Goal: Transaction & Acquisition: Purchase product/service

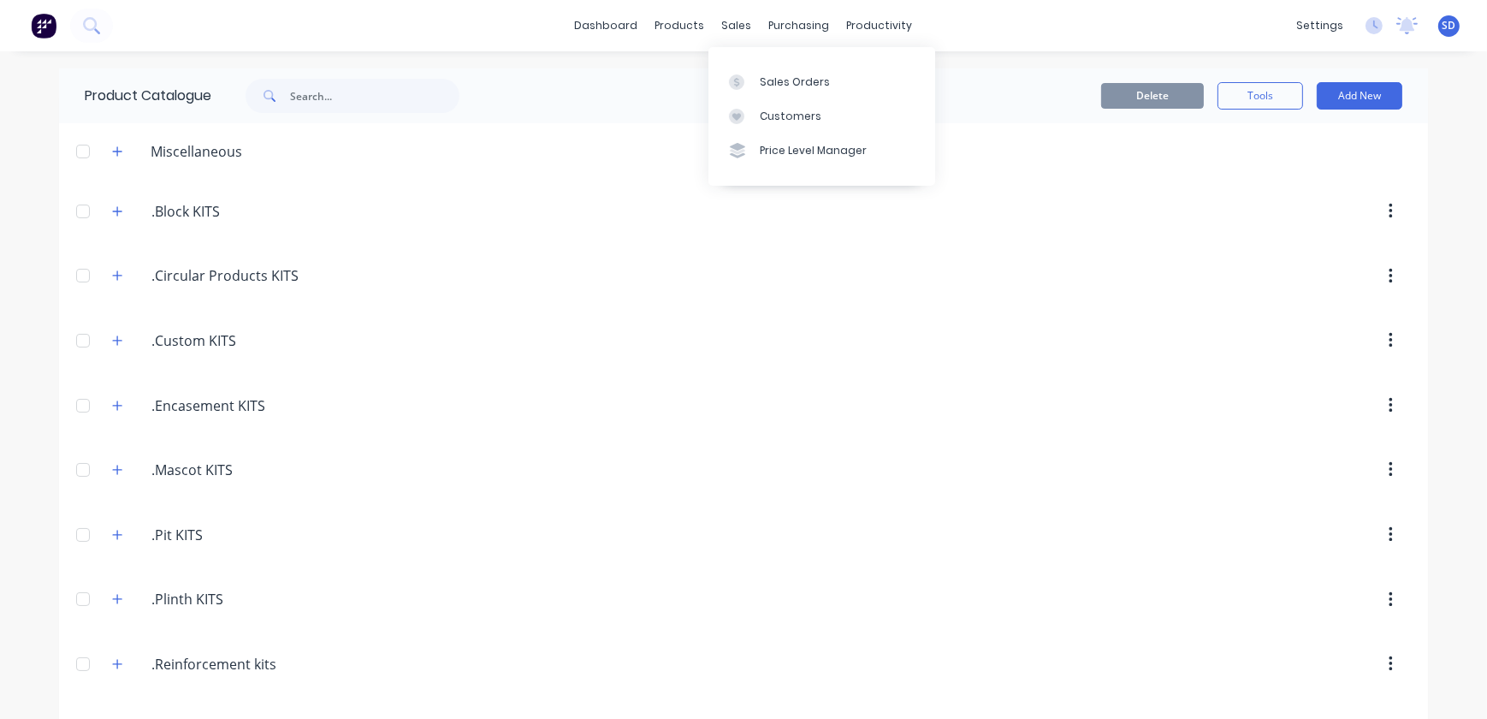
click at [757, 87] on link "Sales Orders" at bounding box center [821, 81] width 227 height 34
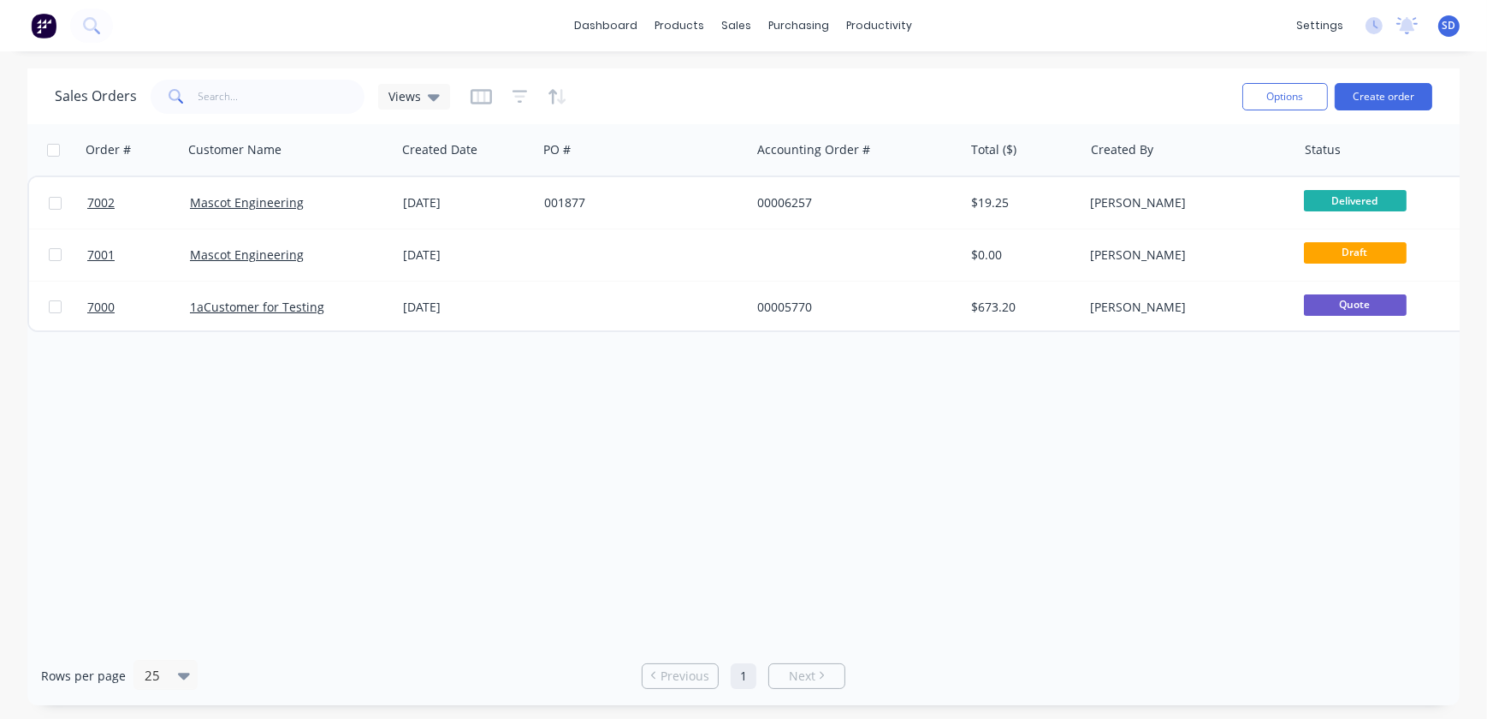
click at [57, 308] on input "checkbox" at bounding box center [55, 306] width 13 height 13
checkbox input "true"
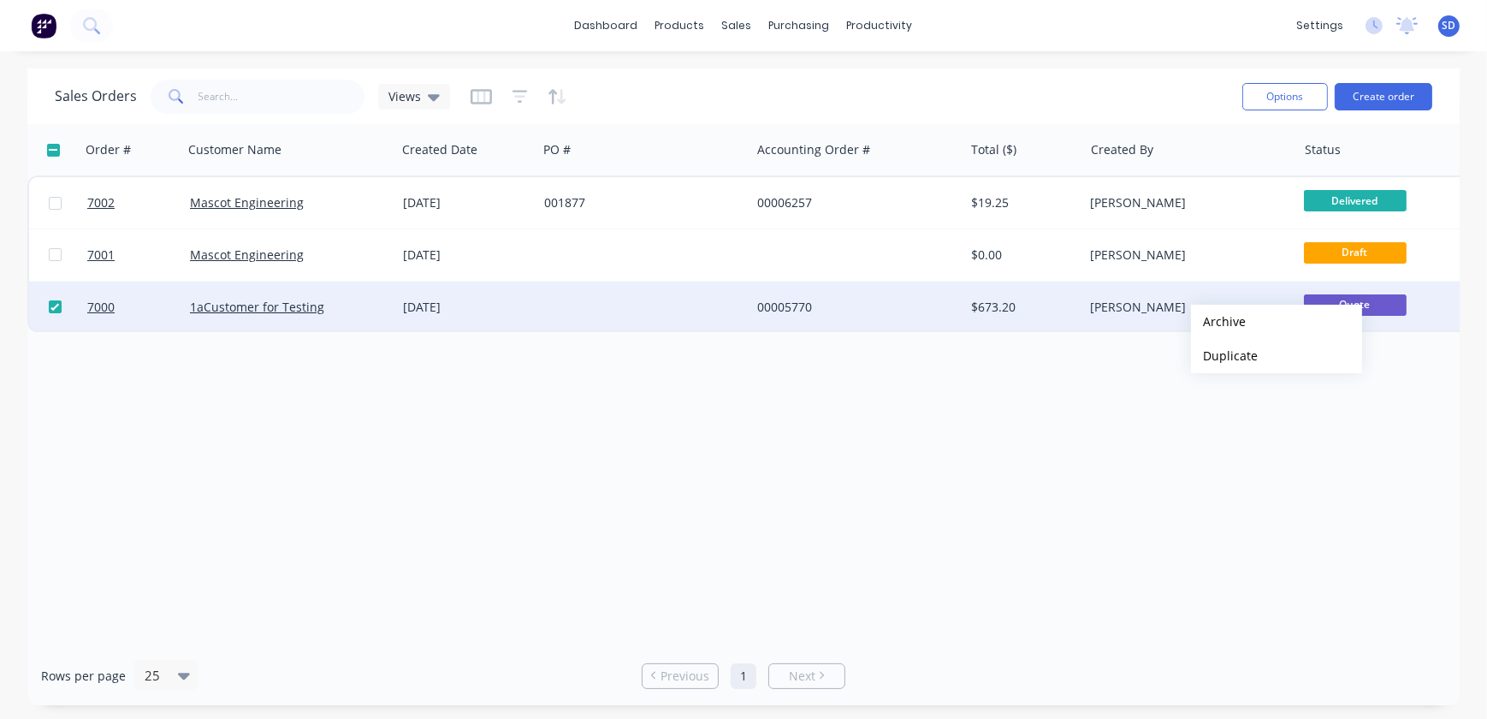
click at [1207, 317] on button "Archive" at bounding box center [1276, 322] width 171 height 34
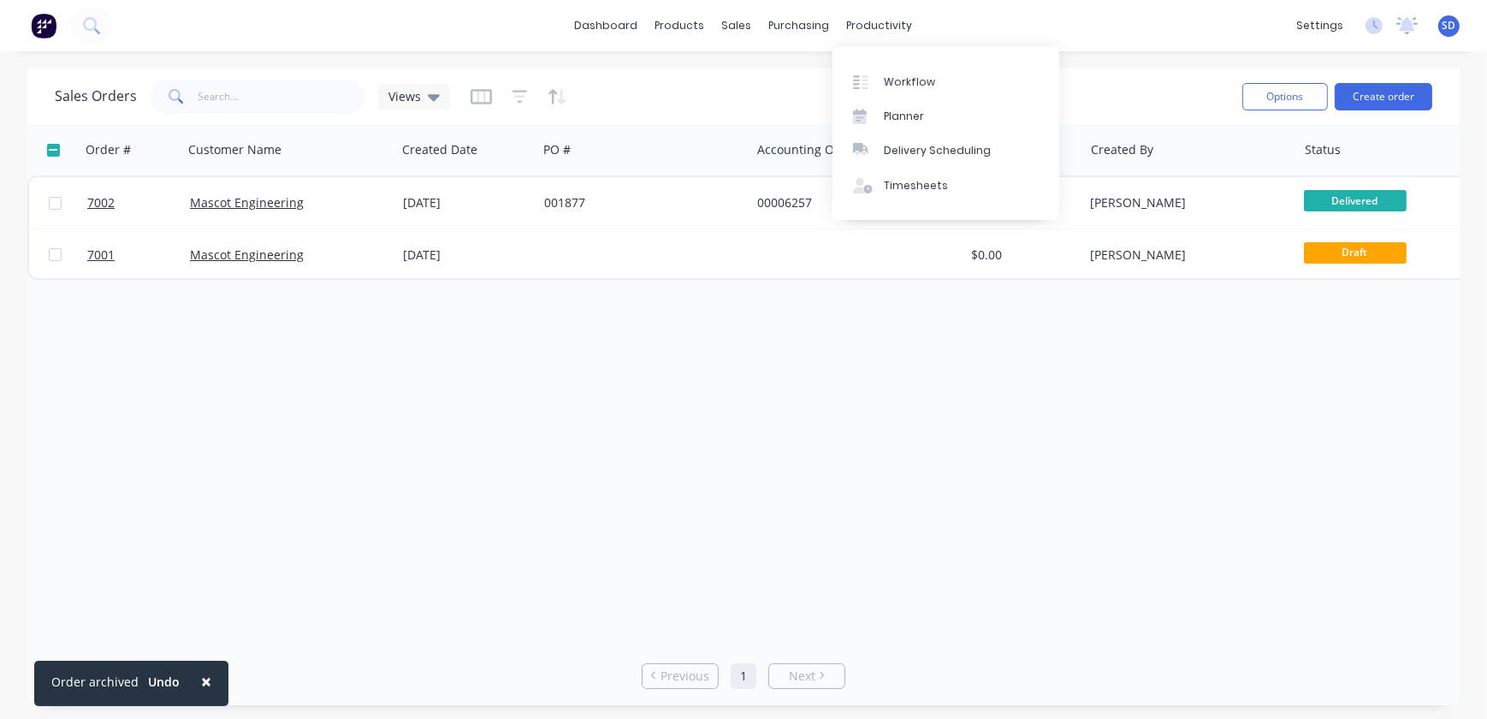
click at [890, 75] on div "Workflow" at bounding box center [909, 81] width 51 height 15
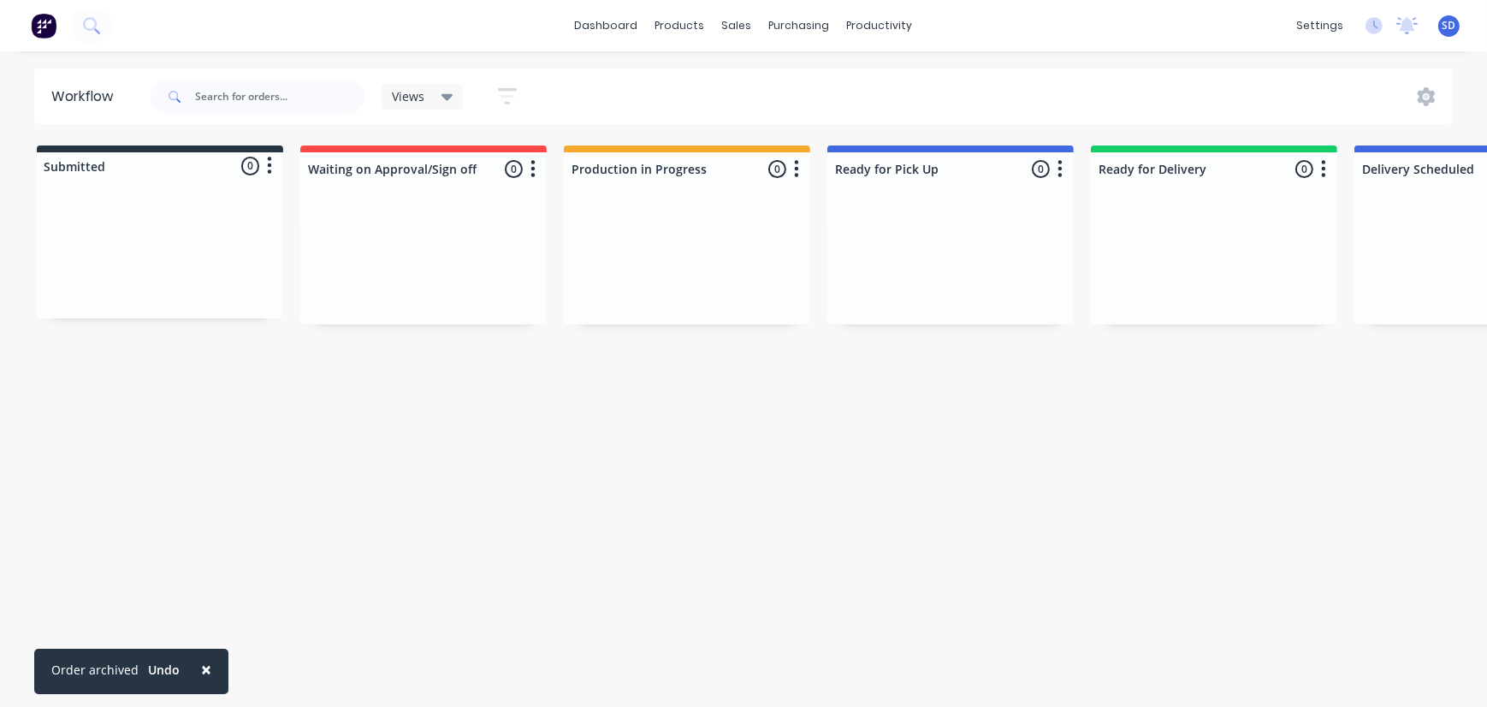
click at [637, 27] on link "dashboard" at bounding box center [606, 26] width 80 height 26
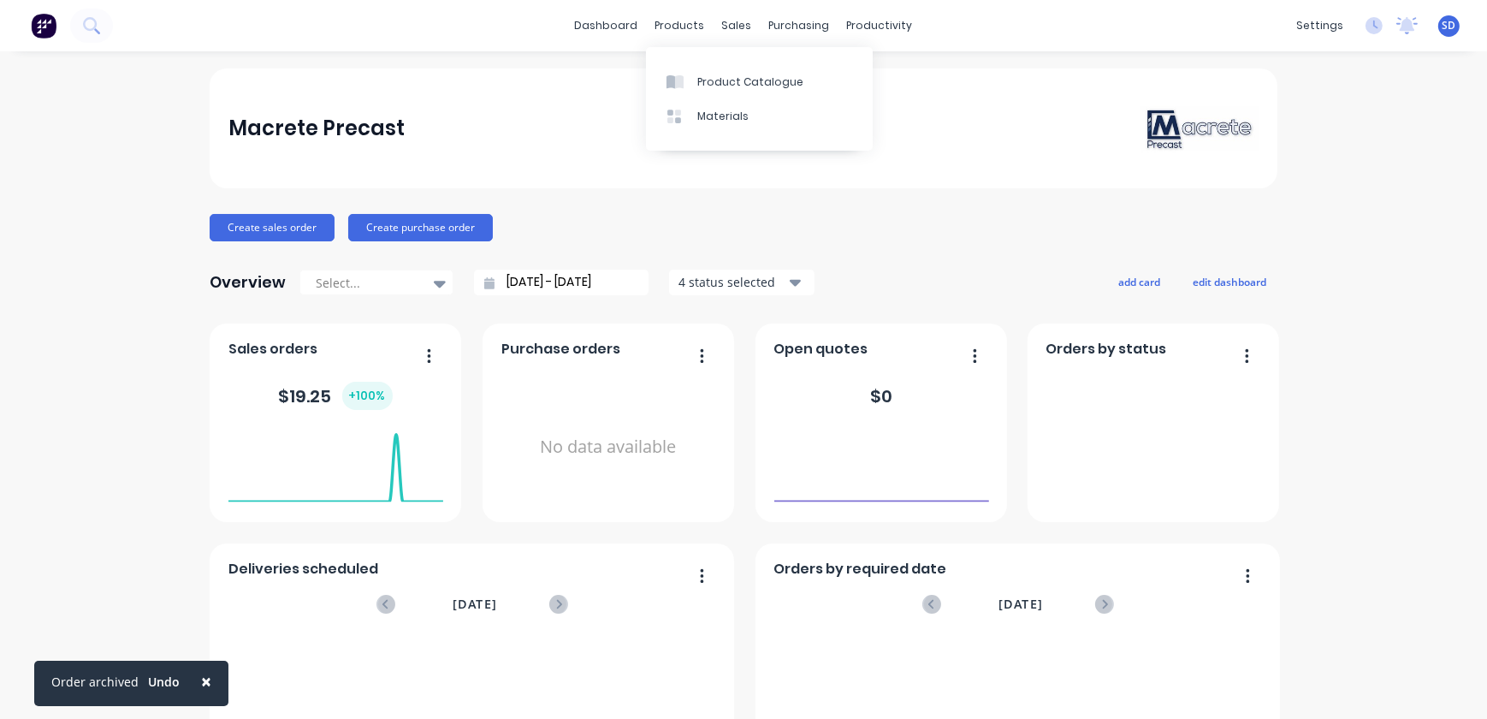
click at [678, 26] on div "products" at bounding box center [680, 26] width 67 height 26
click at [711, 72] on link "Product Catalogue" at bounding box center [759, 81] width 227 height 34
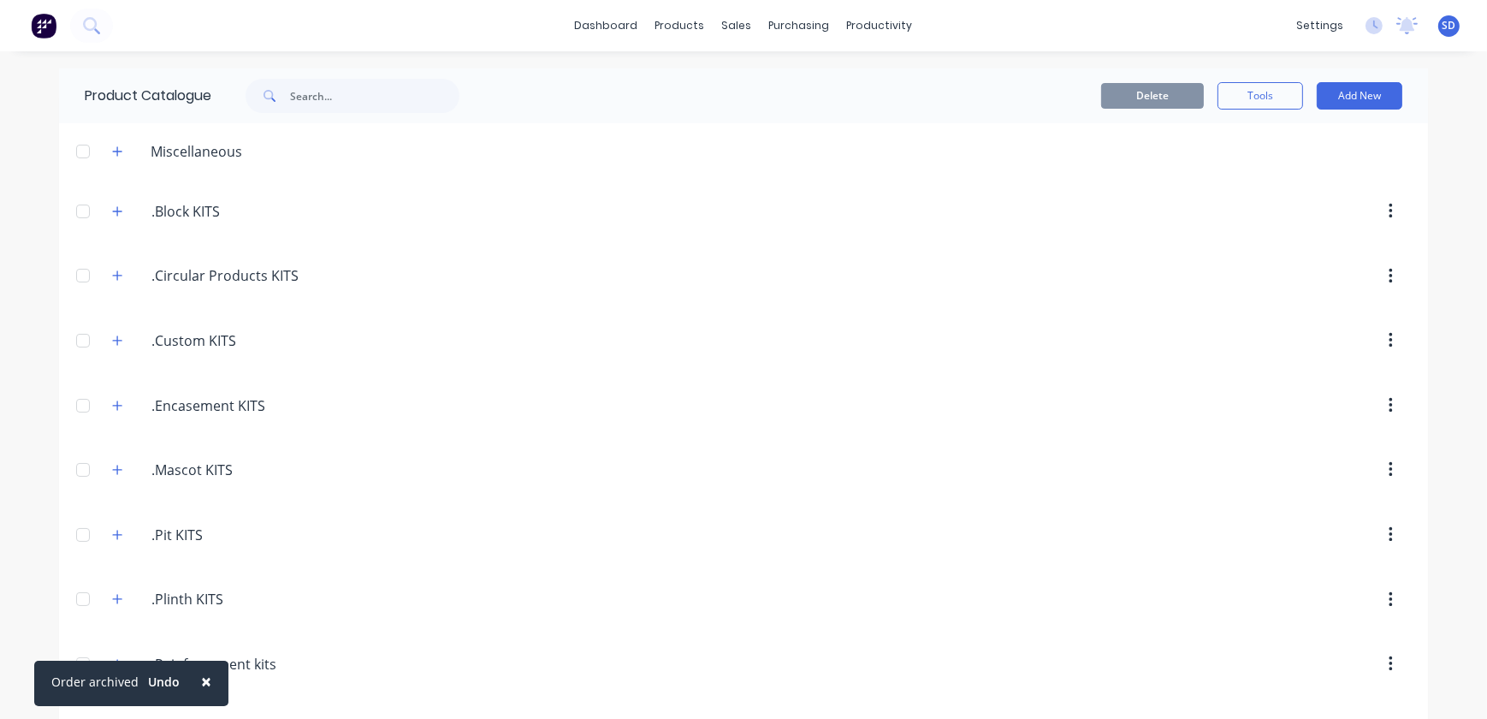
click at [107, 467] on button "button" at bounding box center [117, 469] width 21 height 21
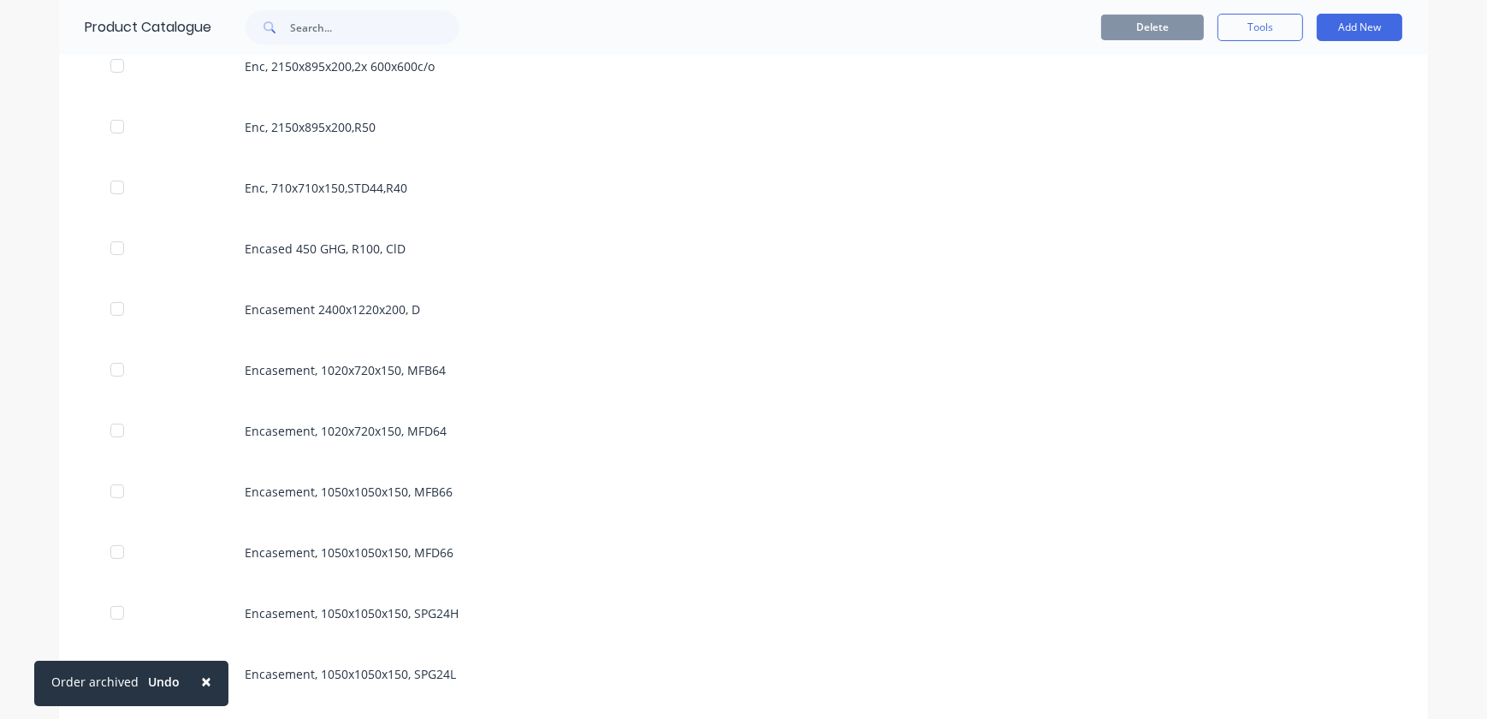
scroll to position [700, 0]
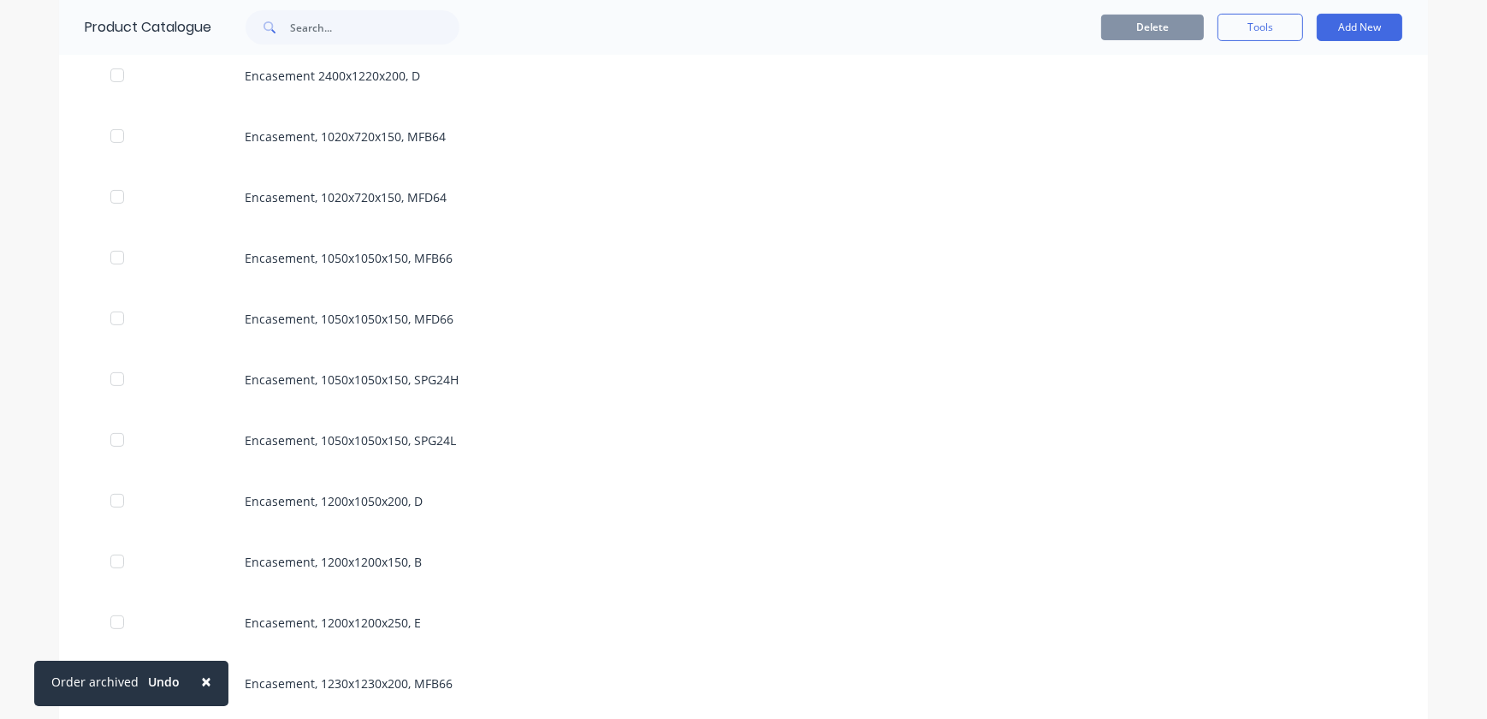
click at [422, 258] on div "Encasement, 1050x1050x150, MFB66" at bounding box center [743, 258] width 1369 height 61
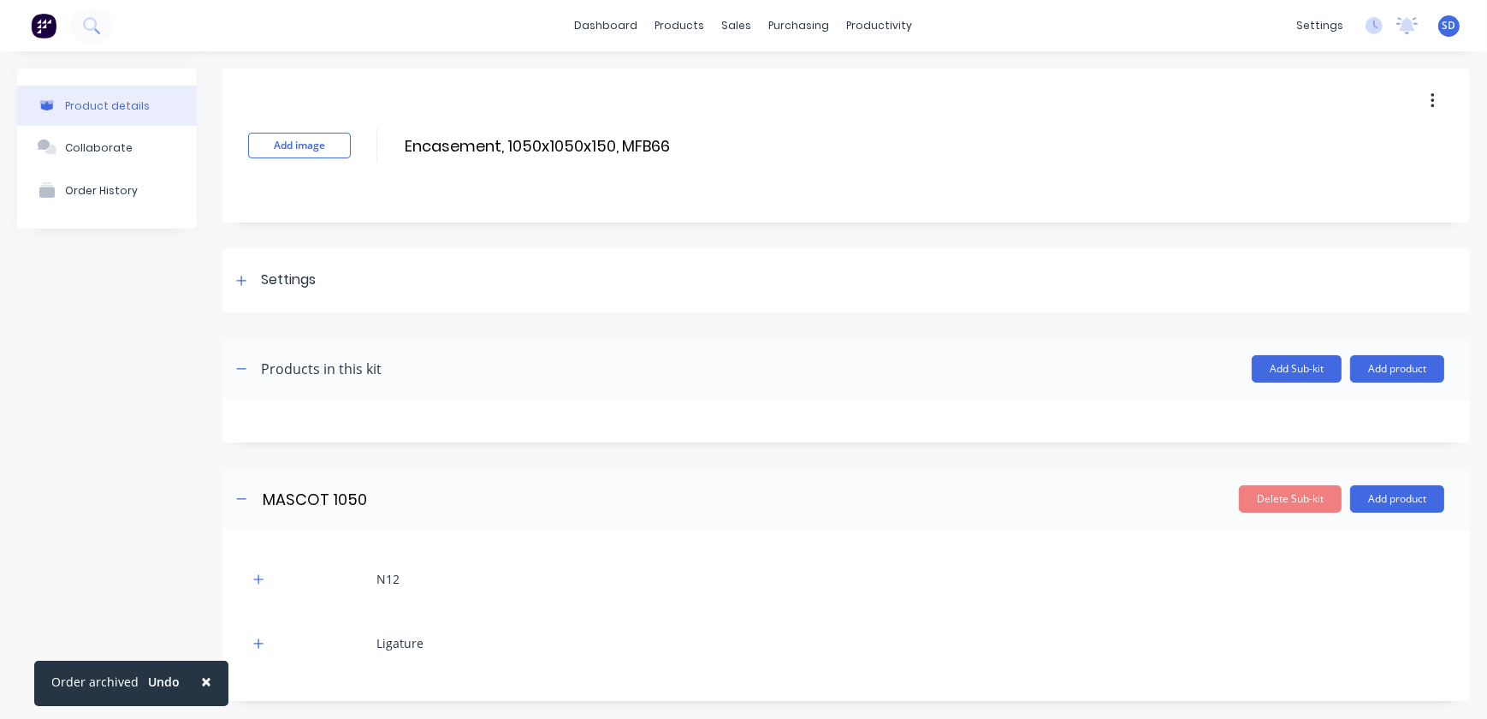
click at [243, 280] on icon at bounding box center [241, 279] width 9 height 9
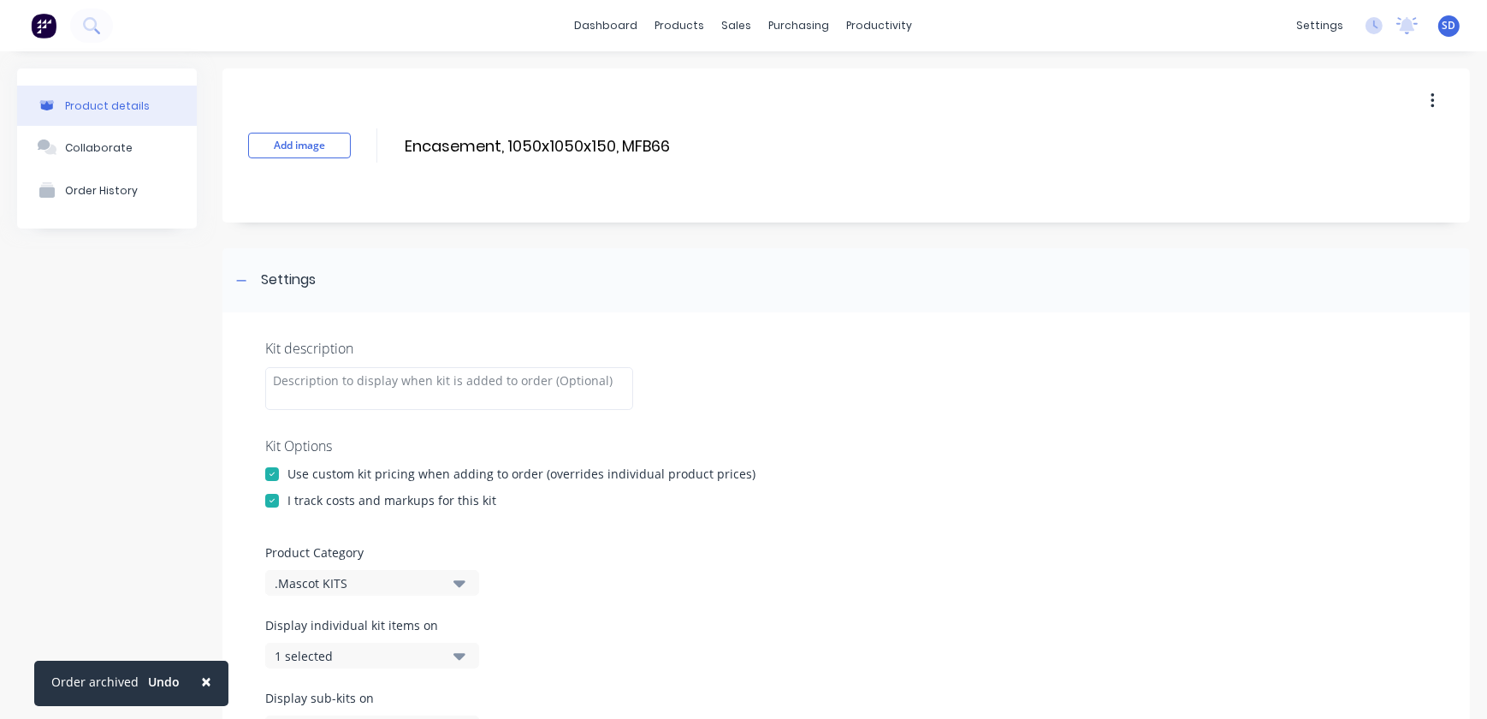
click at [244, 277] on icon at bounding box center [241, 281] width 10 height 12
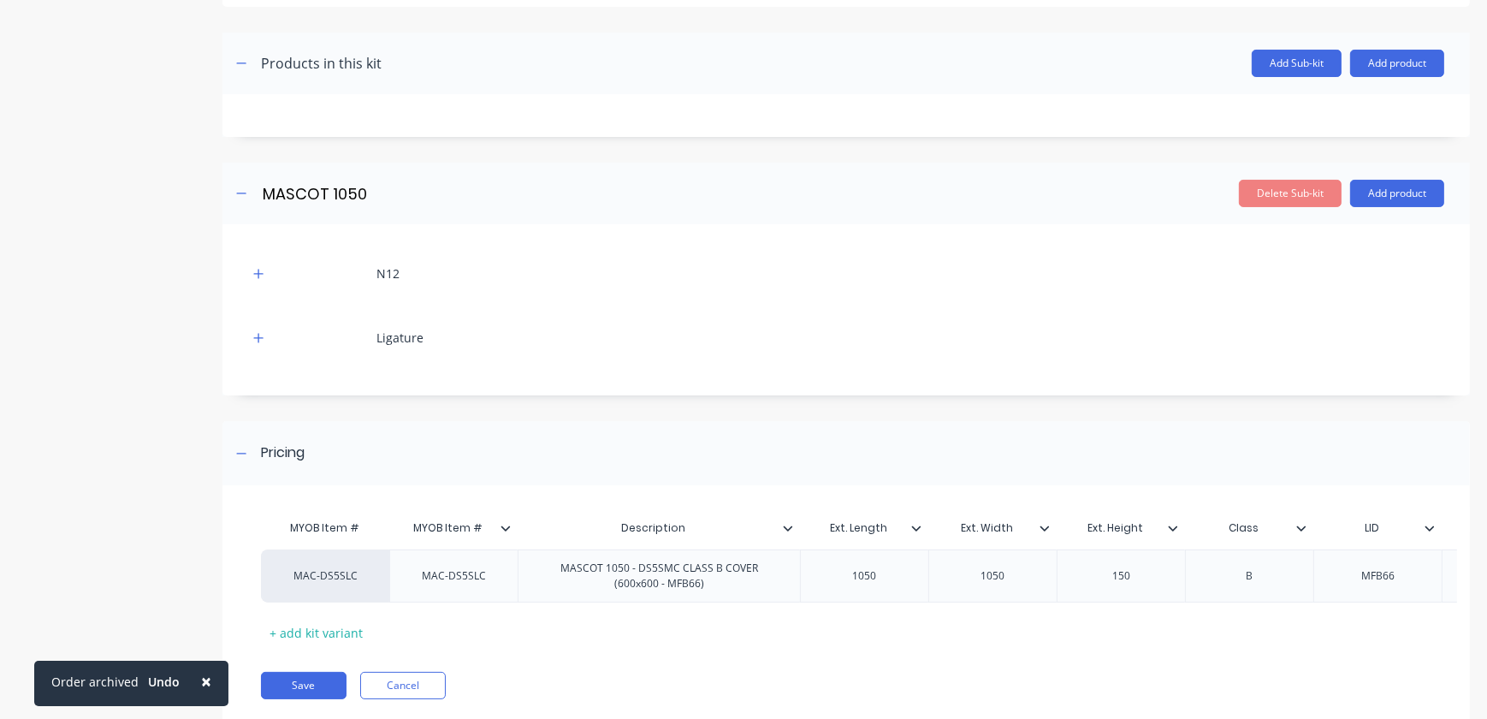
scroll to position [311, 0]
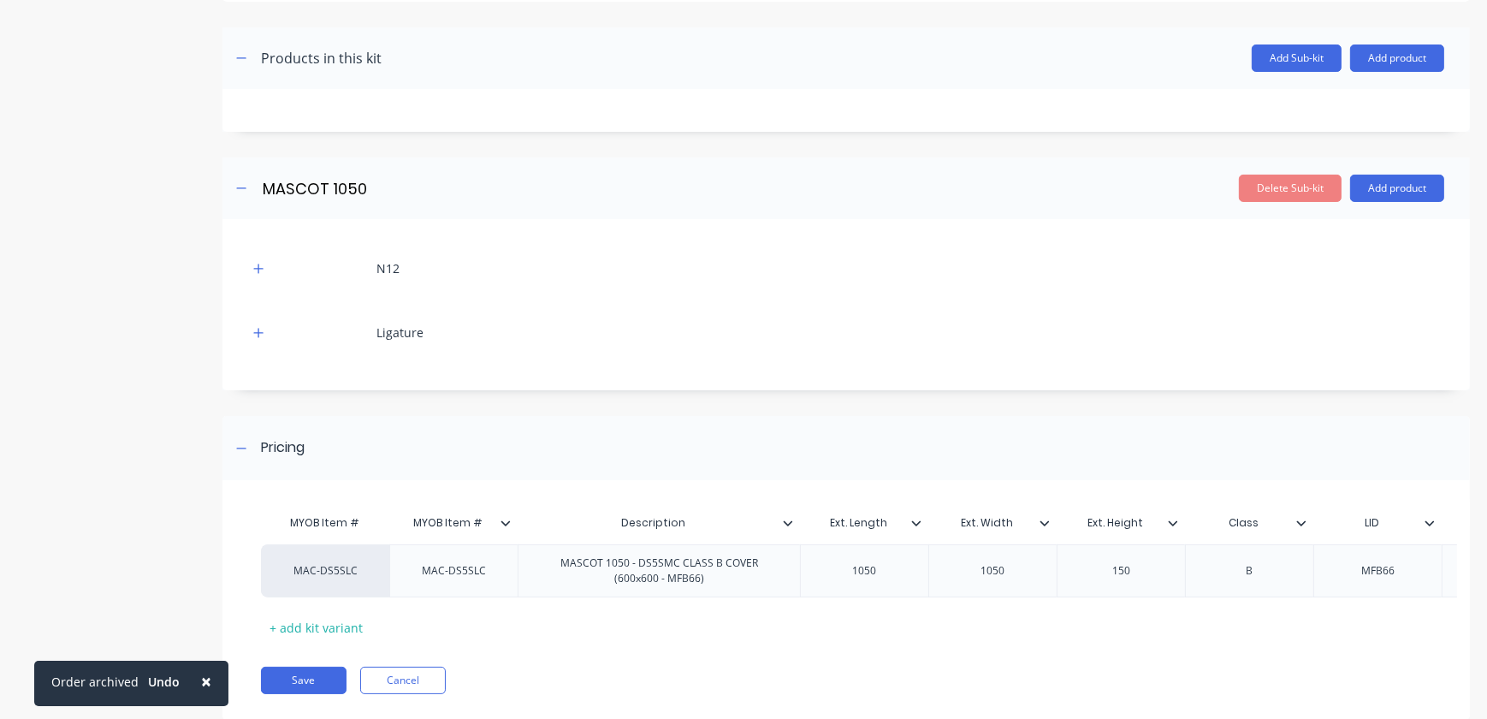
click at [270, 261] on div "N12" at bounding box center [846, 268] width 1196 height 47
click at [260, 264] on icon "button" at bounding box center [258, 269] width 10 height 12
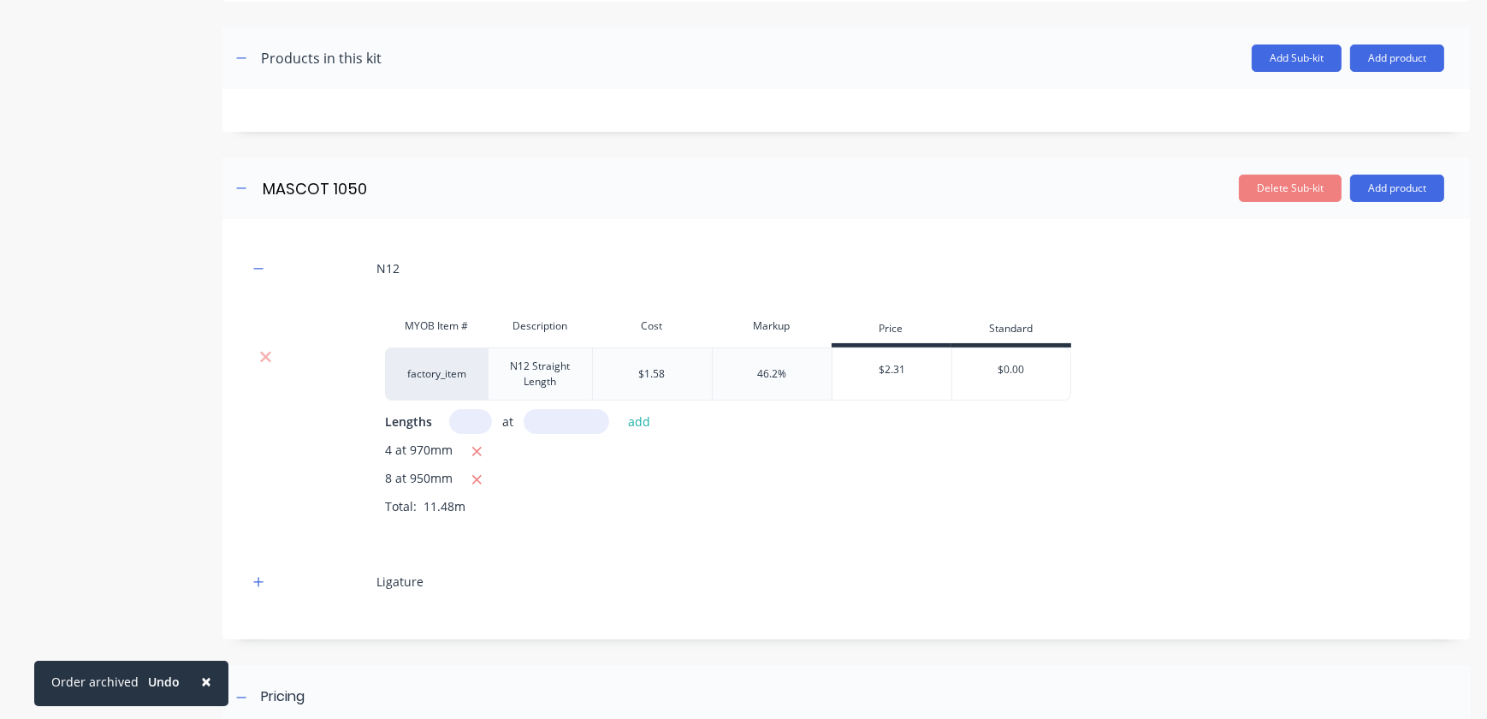
click at [259, 271] on icon "button" at bounding box center [258, 269] width 10 height 12
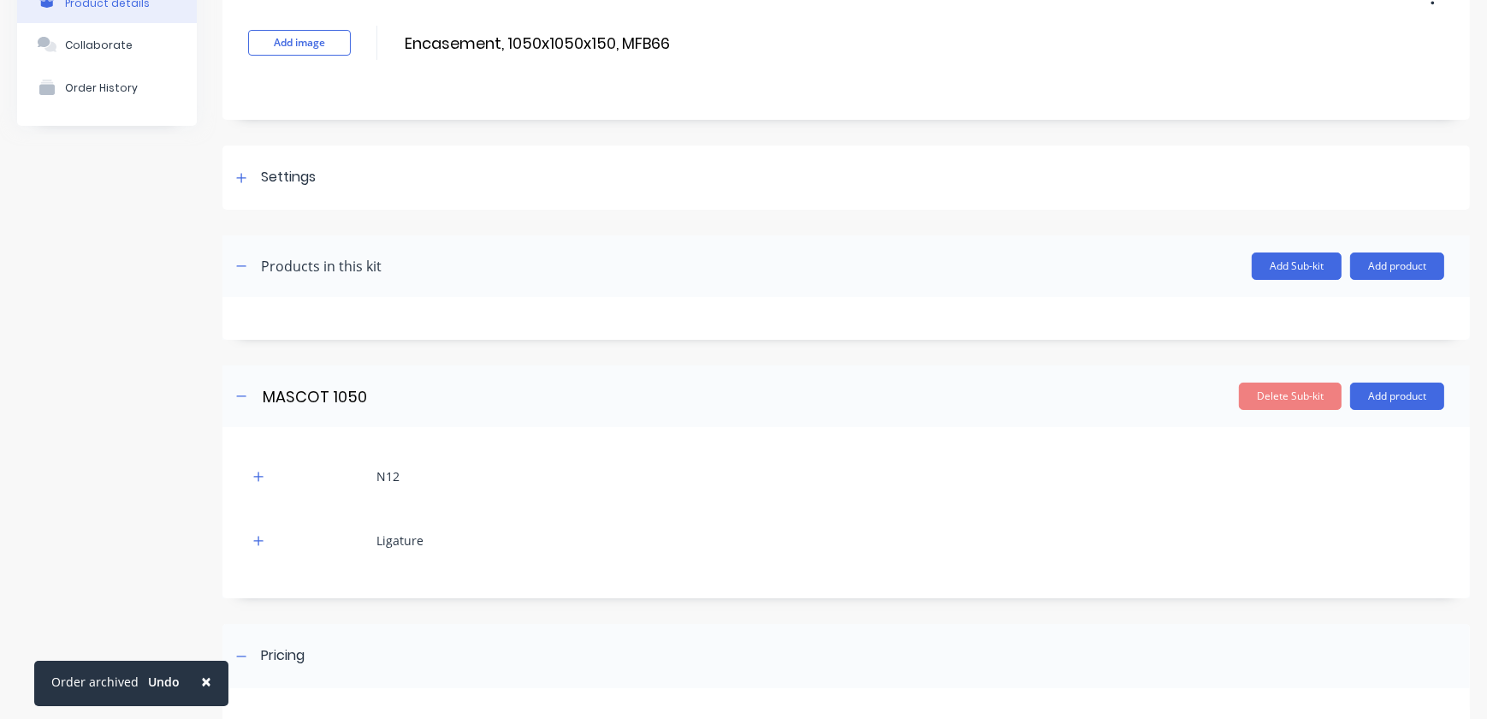
scroll to position [0, 0]
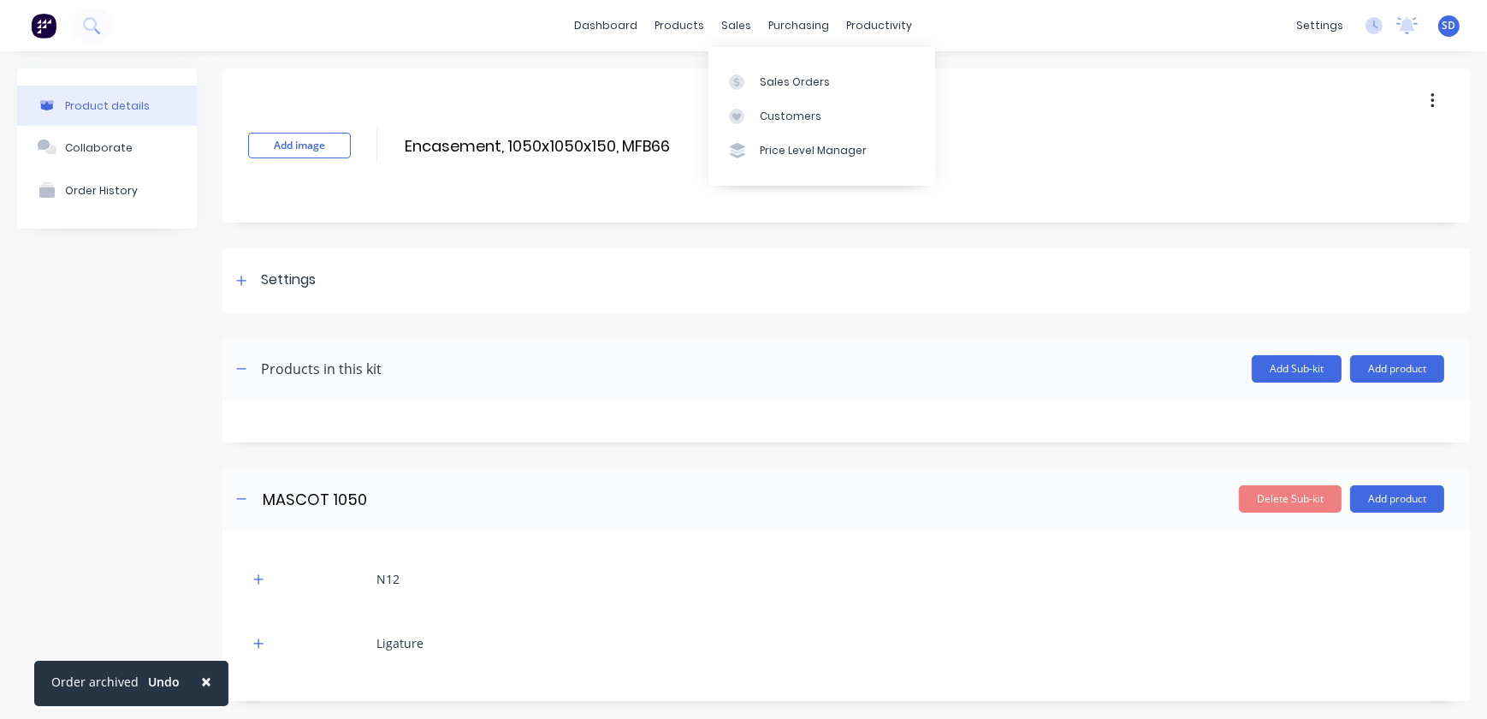
click at [783, 127] on link "Customers" at bounding box center [821, 116] width 227 height 34
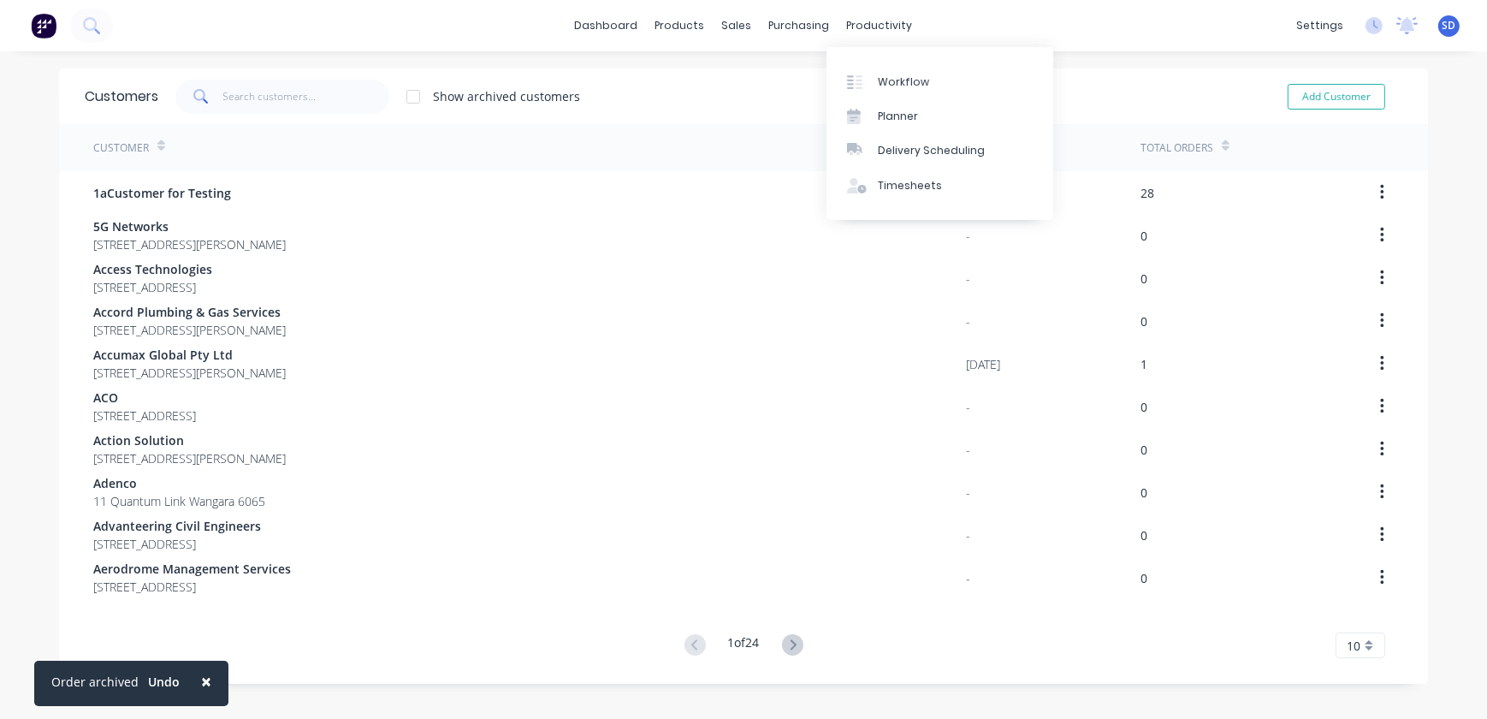
click at [890, 84] on div "Workflow" at bounding box center [903, 81] width 51 height 15
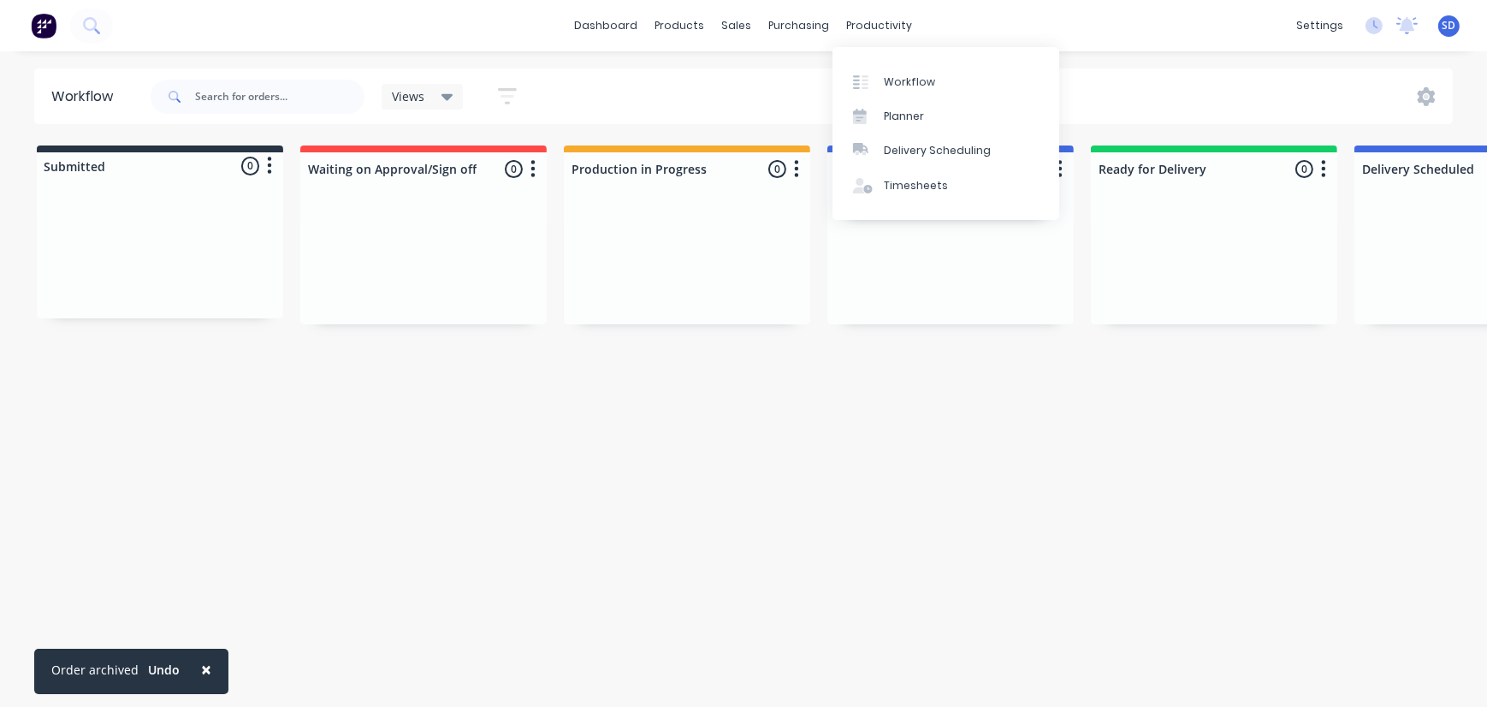
click at [904, 113] on div "Planner" at bounding box center [904, 116] width 40 height 15
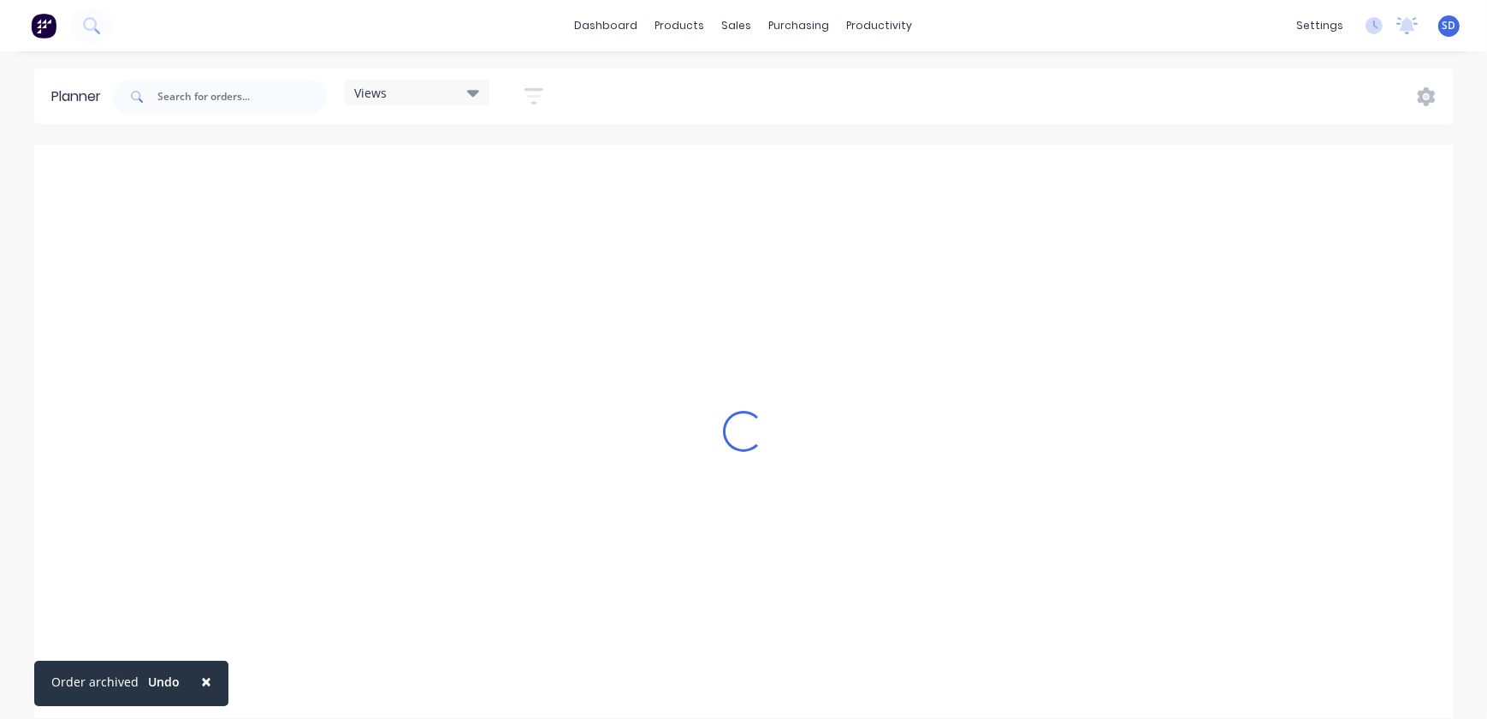
scroll to position [0, 4107]
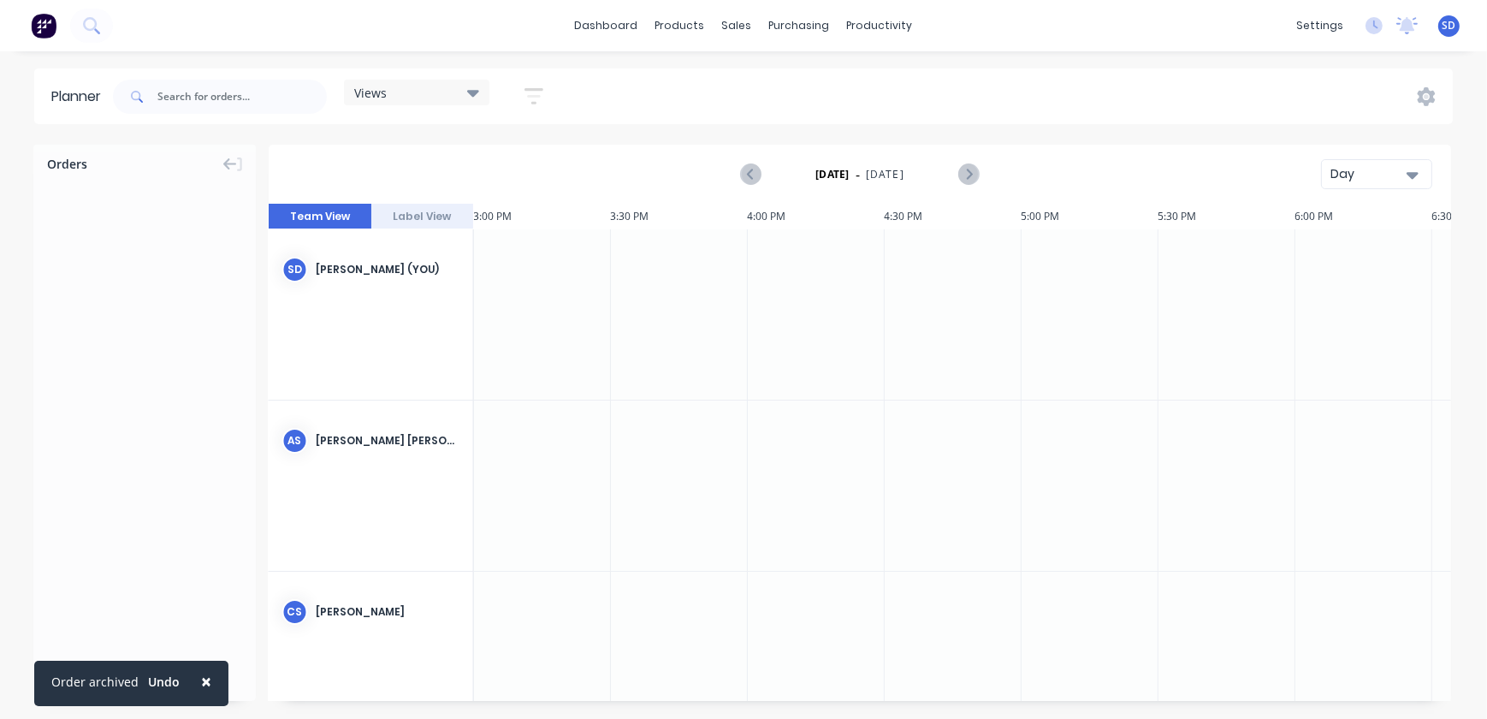
click at [1412, 178] on icon "button" at bounding box center [1413, 174] width 12 height 19
click at [1324, 282] on div "Month" at bounding box center [1345, 288] width 169 height 34
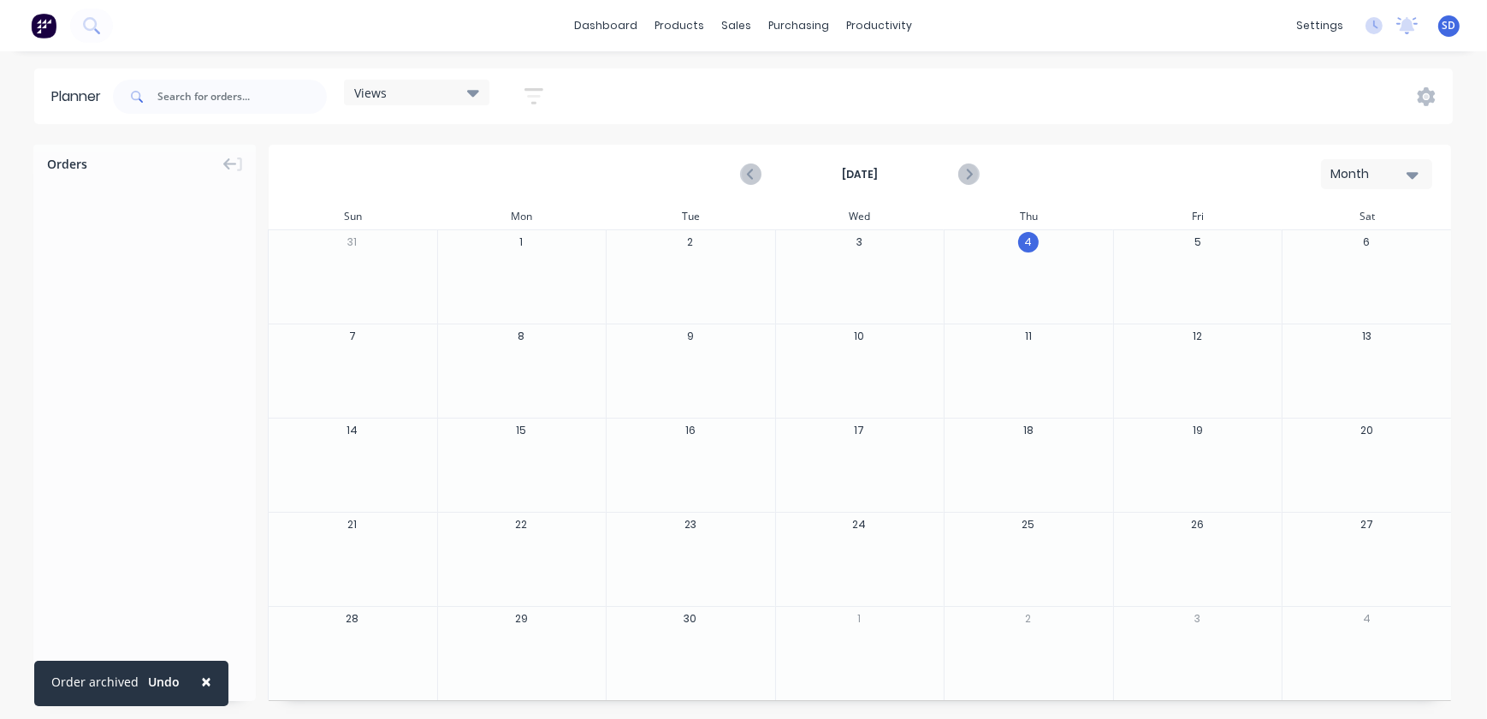
click at [479, 94] on icon at bounding box center [473, 92] width 12 height 19
click at [546, 93] on button "button" at bounding box center [533, 96] width 55 height 33
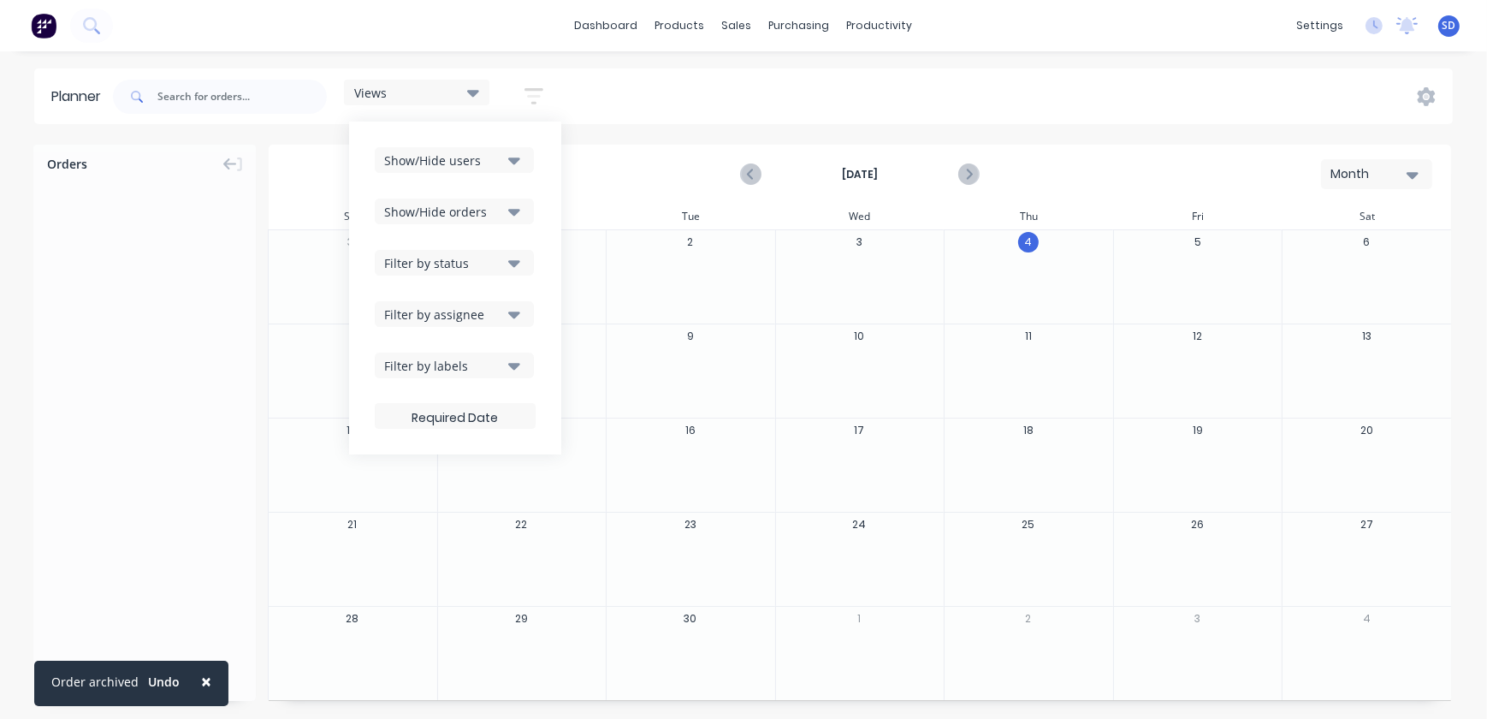
click at [761, 74] on div "Views Save new view None (Default) edit Show/Hide users Show/Hide orders Filter…" at bounding box center [781, 96] width 1343 height 51
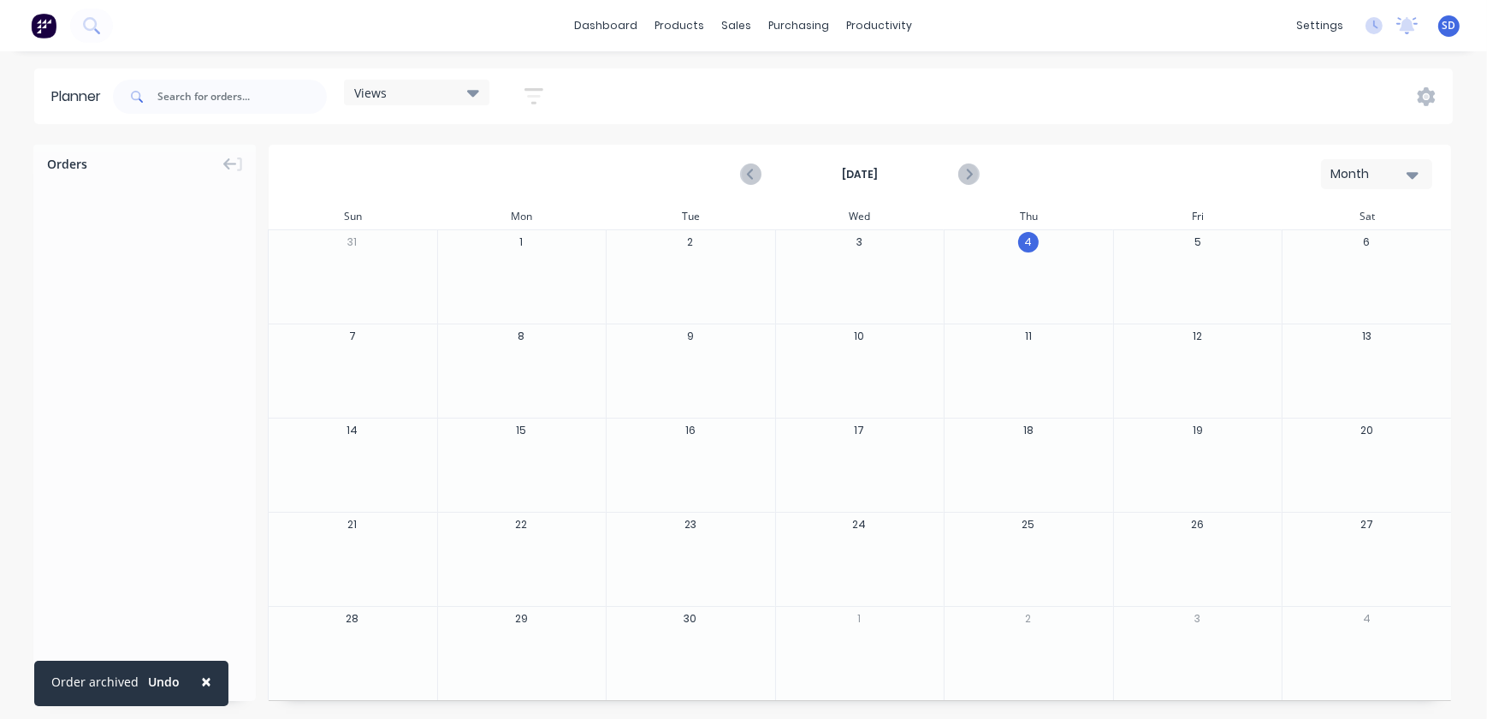
click at [585, 28] on link "dashboard" at bounding box center [606, 26] width 80 height 26
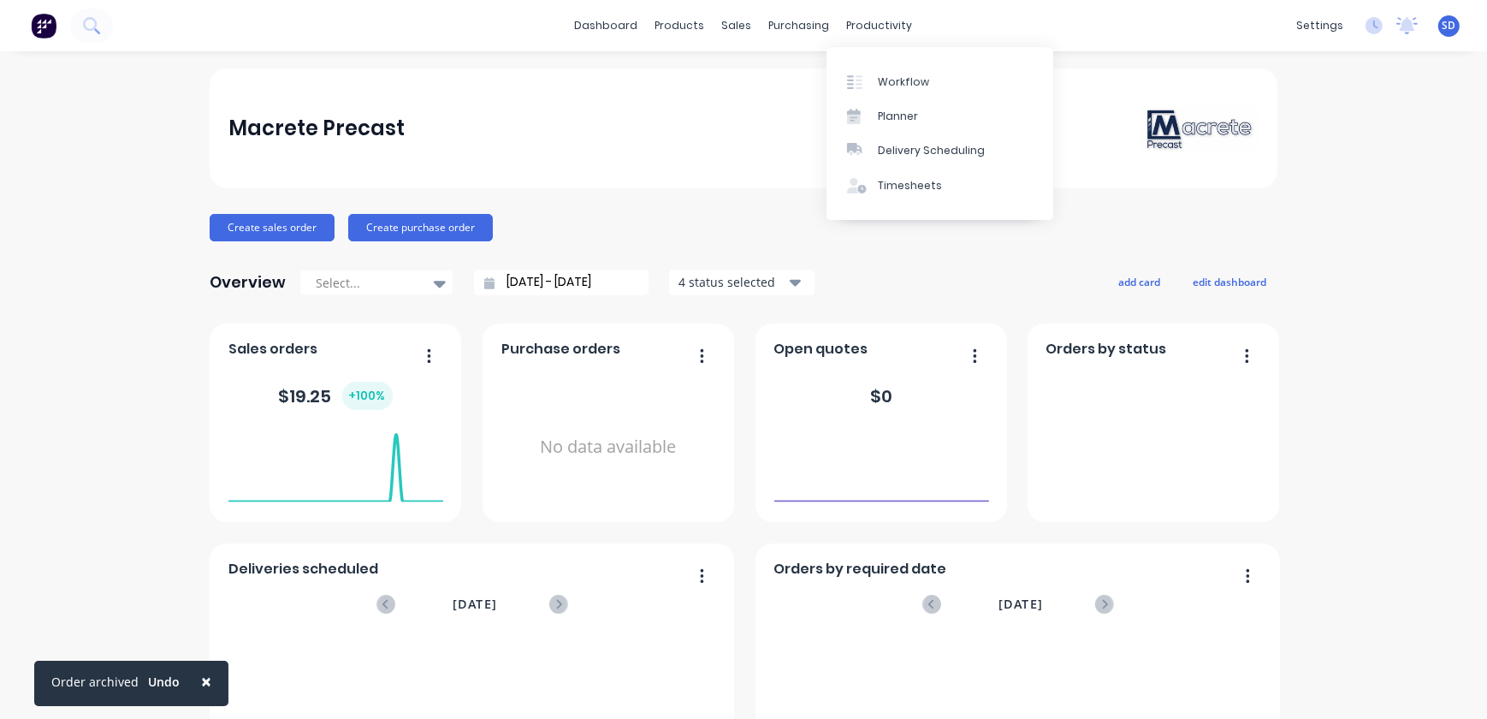
click at [920, 158] on link "Delivery Scheduling" at bounding box center [939, 150] width 227 height 34
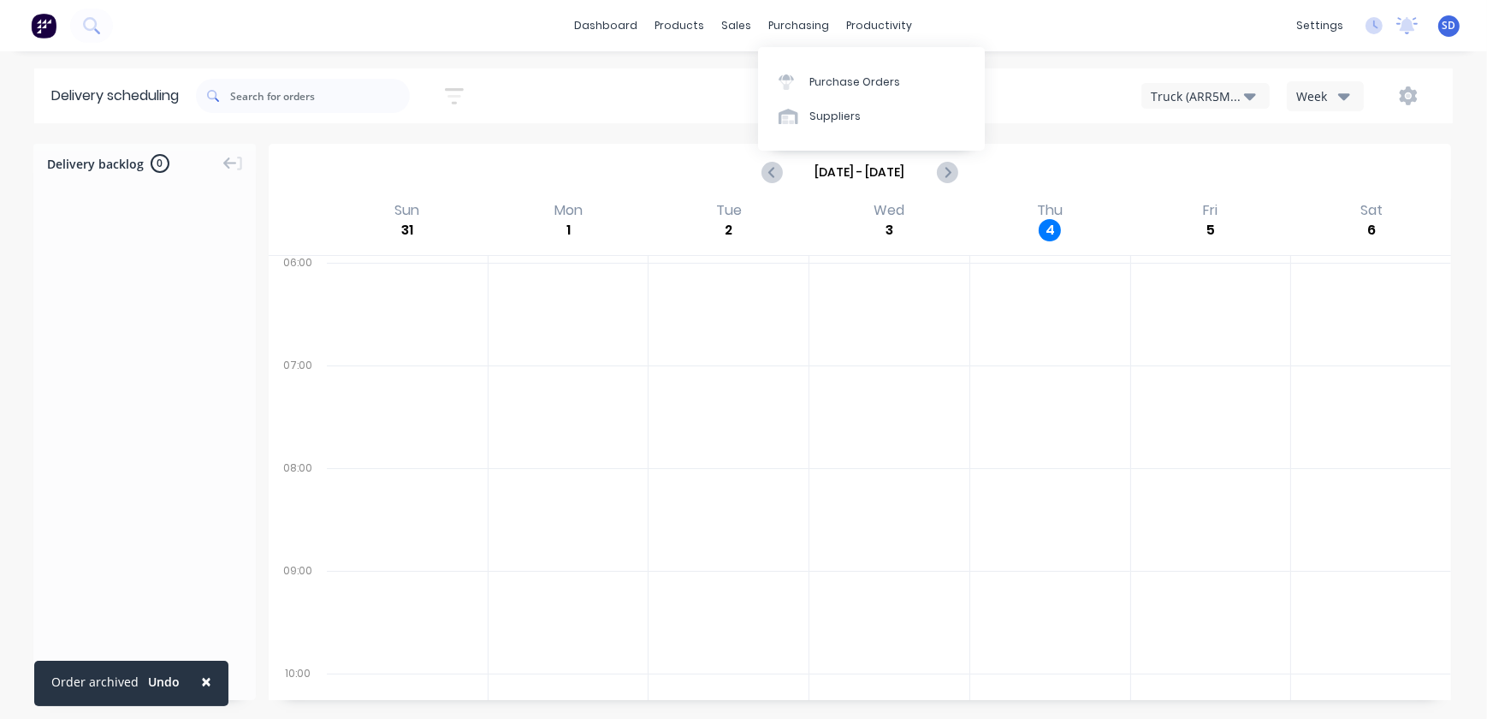
click at [829, 86] on div "Purchase Orders" at bounding box center [854, 81] width 91 height 15
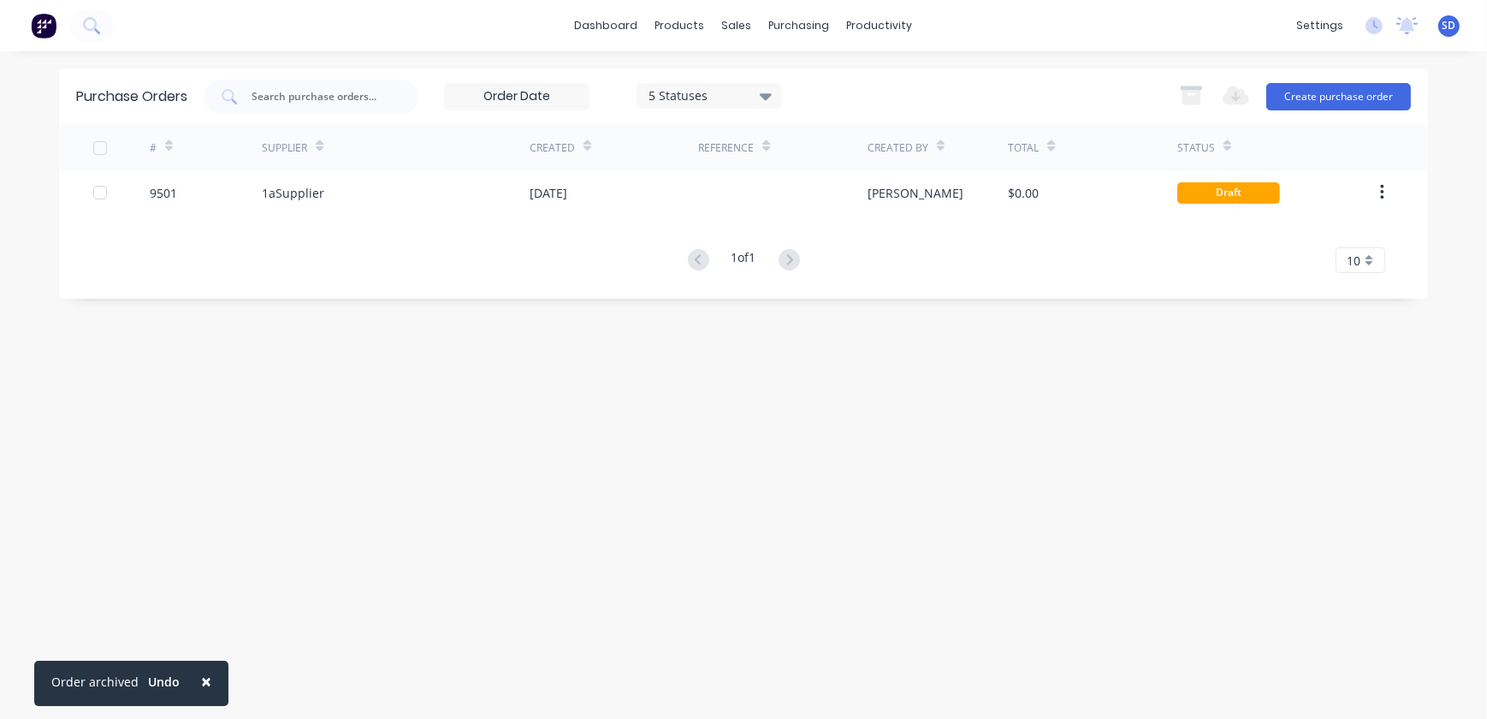
click at [317, 96] on input "text" at bounding box center [321, 96] width 142 height 17
type input "nexus"
drag, startPoint x: 308, startPoint y: 92, endPoint x: 204, endPoint y: 87, distance: 104.5
click at [204, 87] on div "Purchase Orders nexus 5 Statuses 5 Statuses Export to Excel (XLSX) Create purch…" at bounding box center [743, 96] width 1369 height 56
click at [826, 116] on div "Suppliers" at bounding box center [834, 116] width 51 height 15
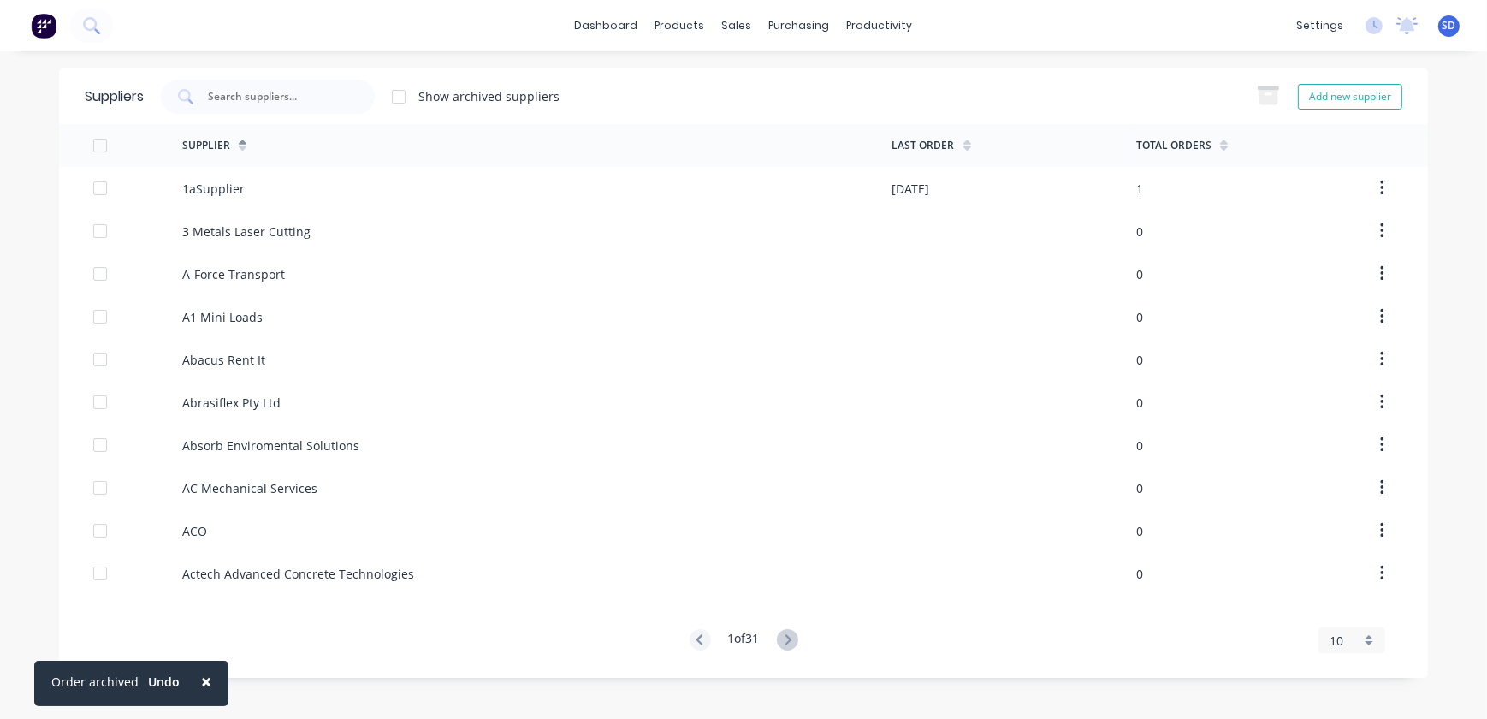
click at [271, 88] on input "text" at bounding box center [277, 96] width 142 height 17
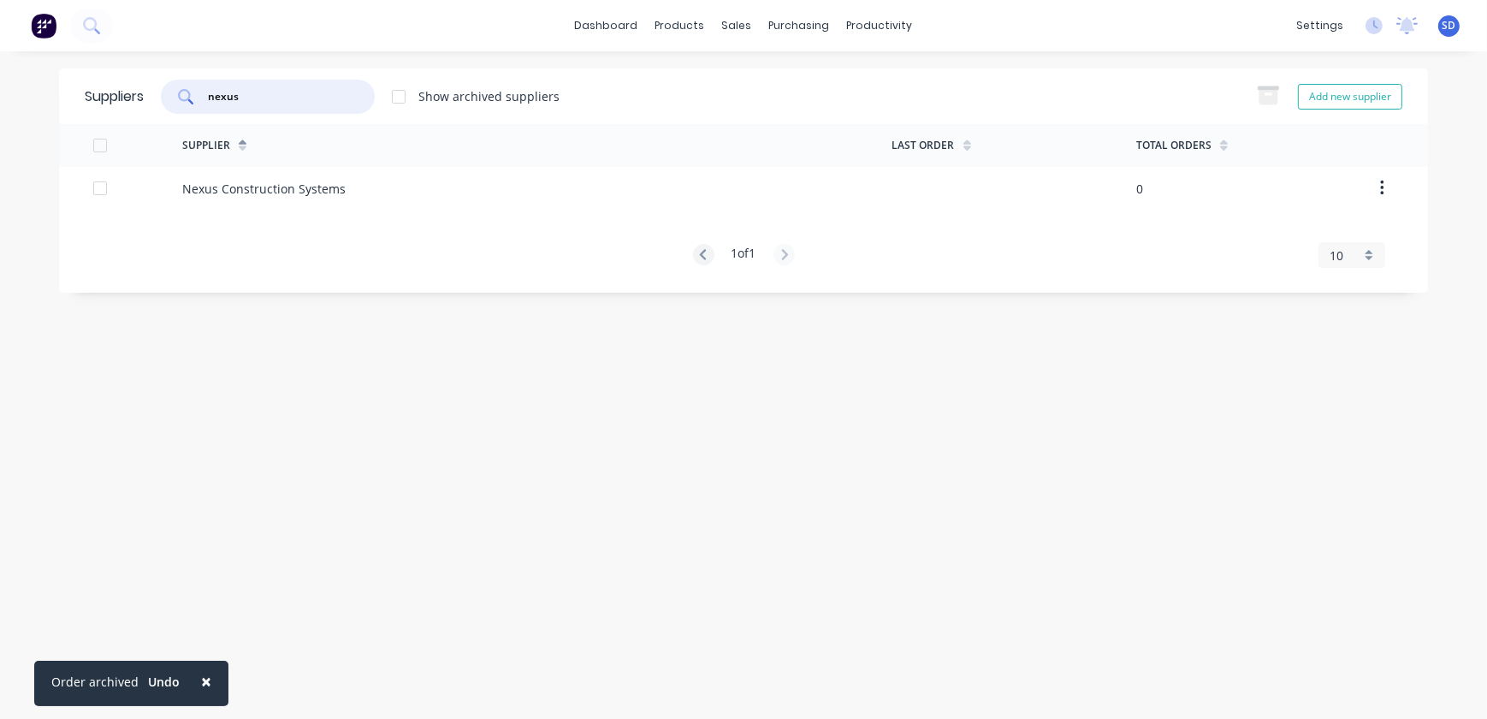
type input "nexus"
click at [287, 184] on div "Nexus Construction Systems" at bounding box center [263, 189] width 163 height 18
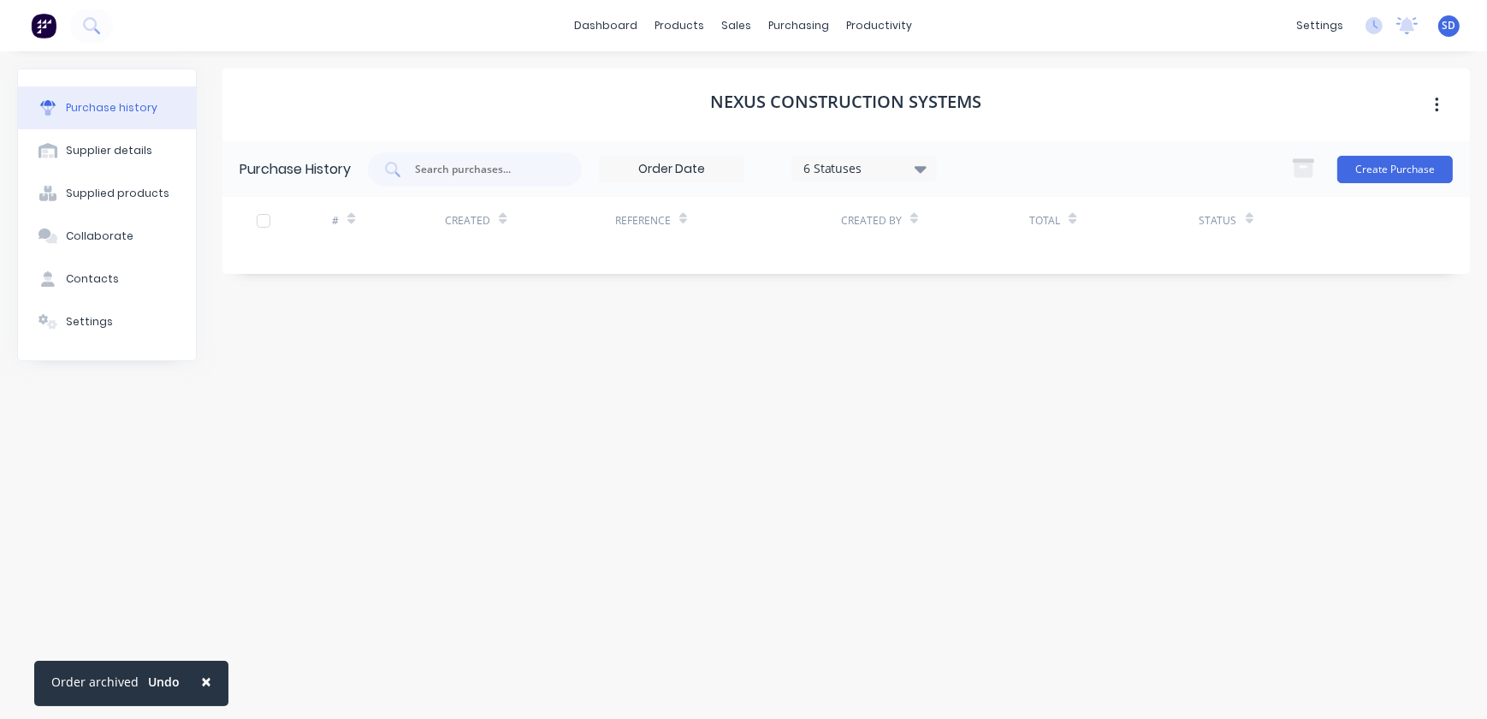
click at [1401, 180] on button "Create Purchase" at bounding box center [1395, 169] width 116 height 27
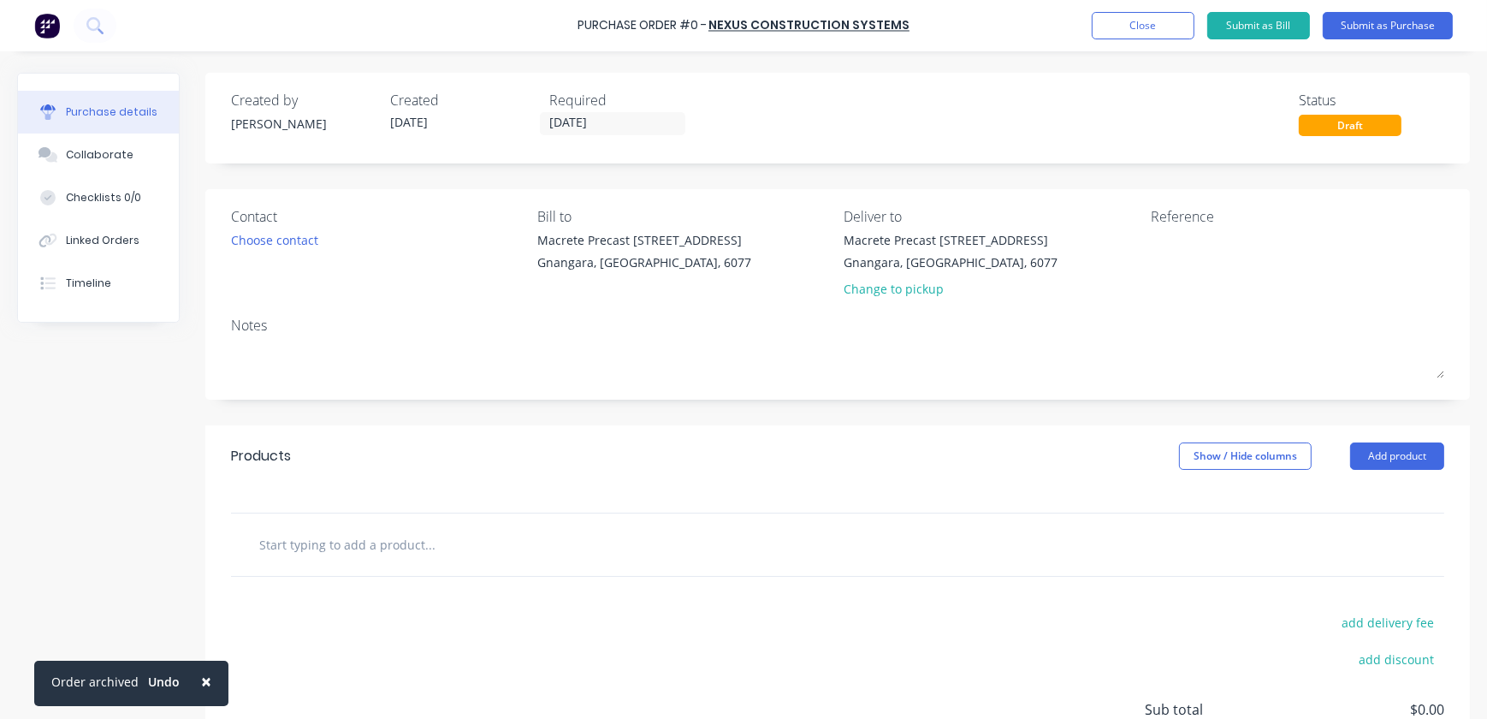
click at [1372, 451] on button "Add product" at bounding box center [1397, 455] width 94 height 27
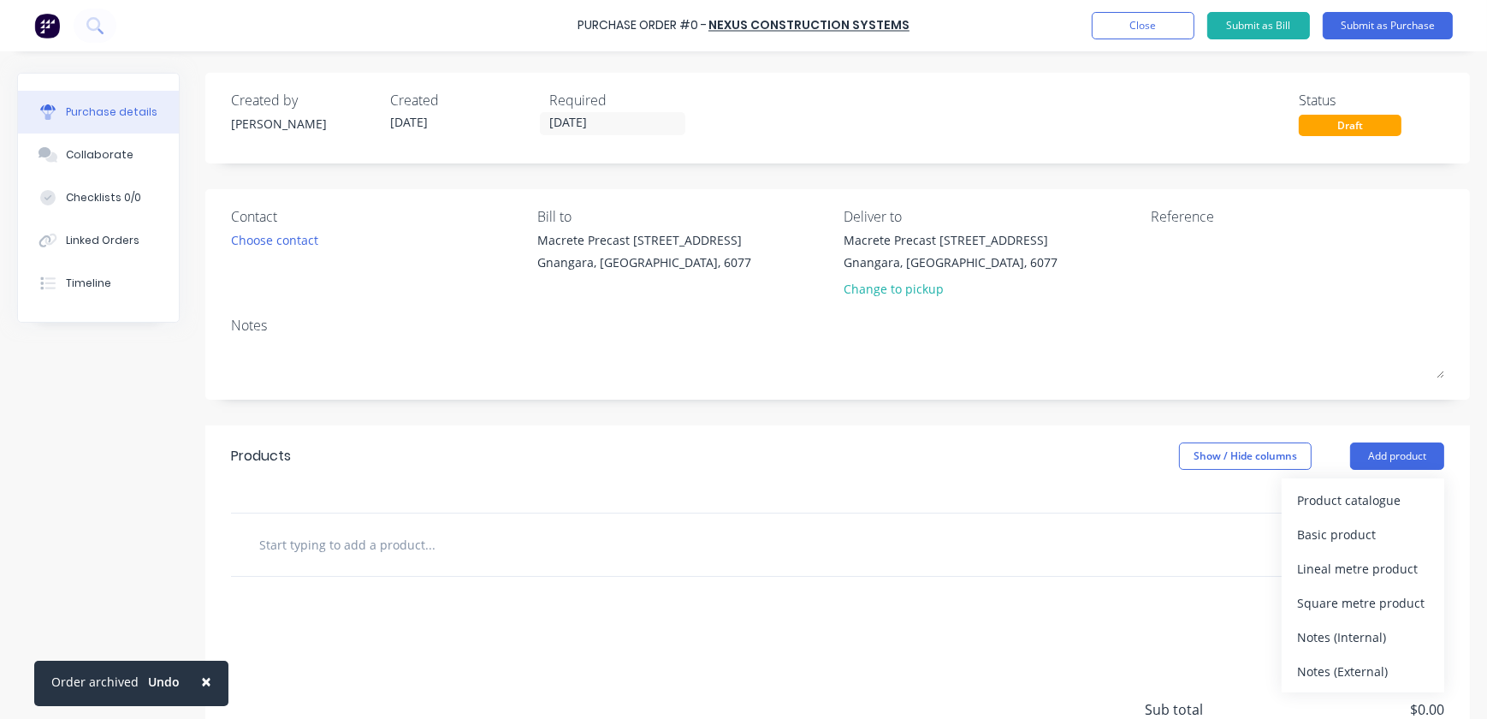
click at [1297, 503] on div "Product catalogue" at bounding box center [1363, 500] width 132 height 25
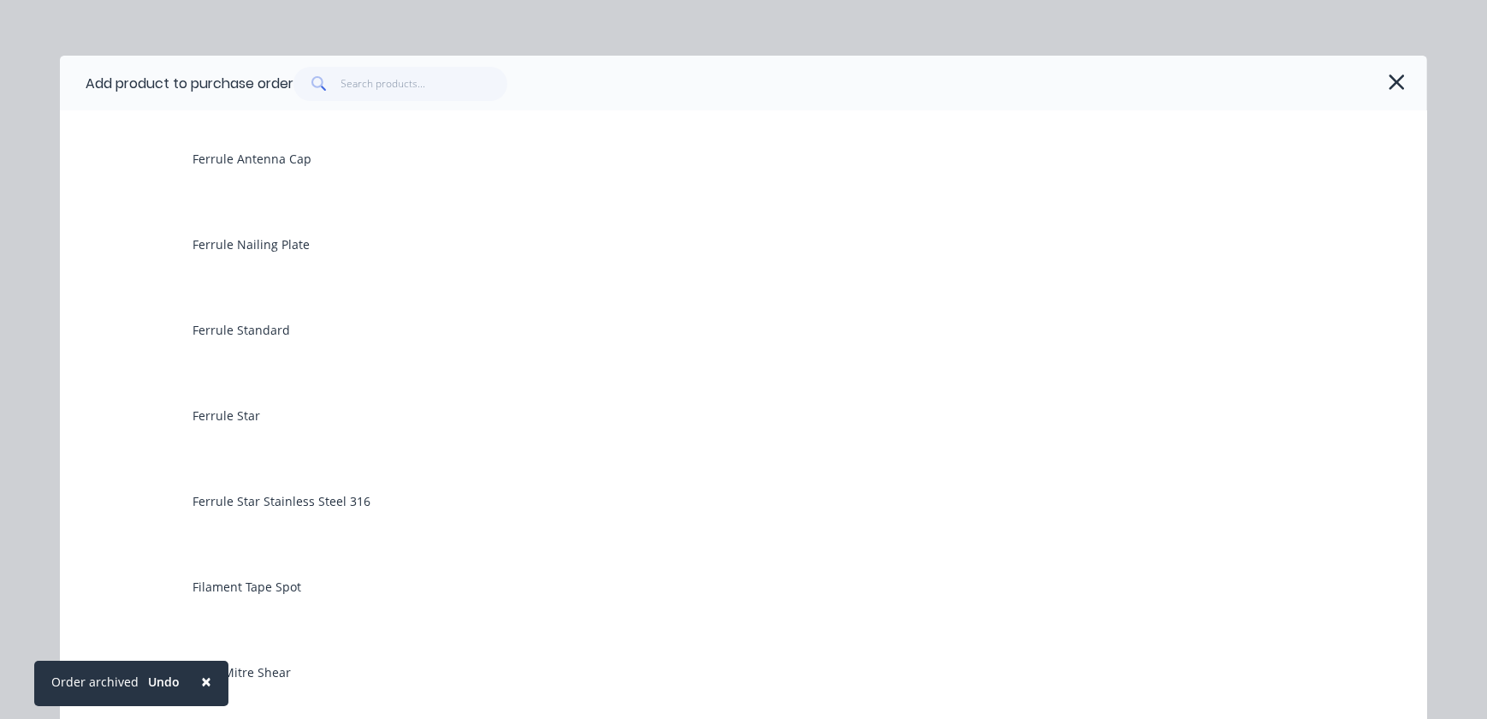
scroll to position [466, 0]
click at [1392, 84] on icon "button" at bounding box center [1396, 81] width 15 height 15
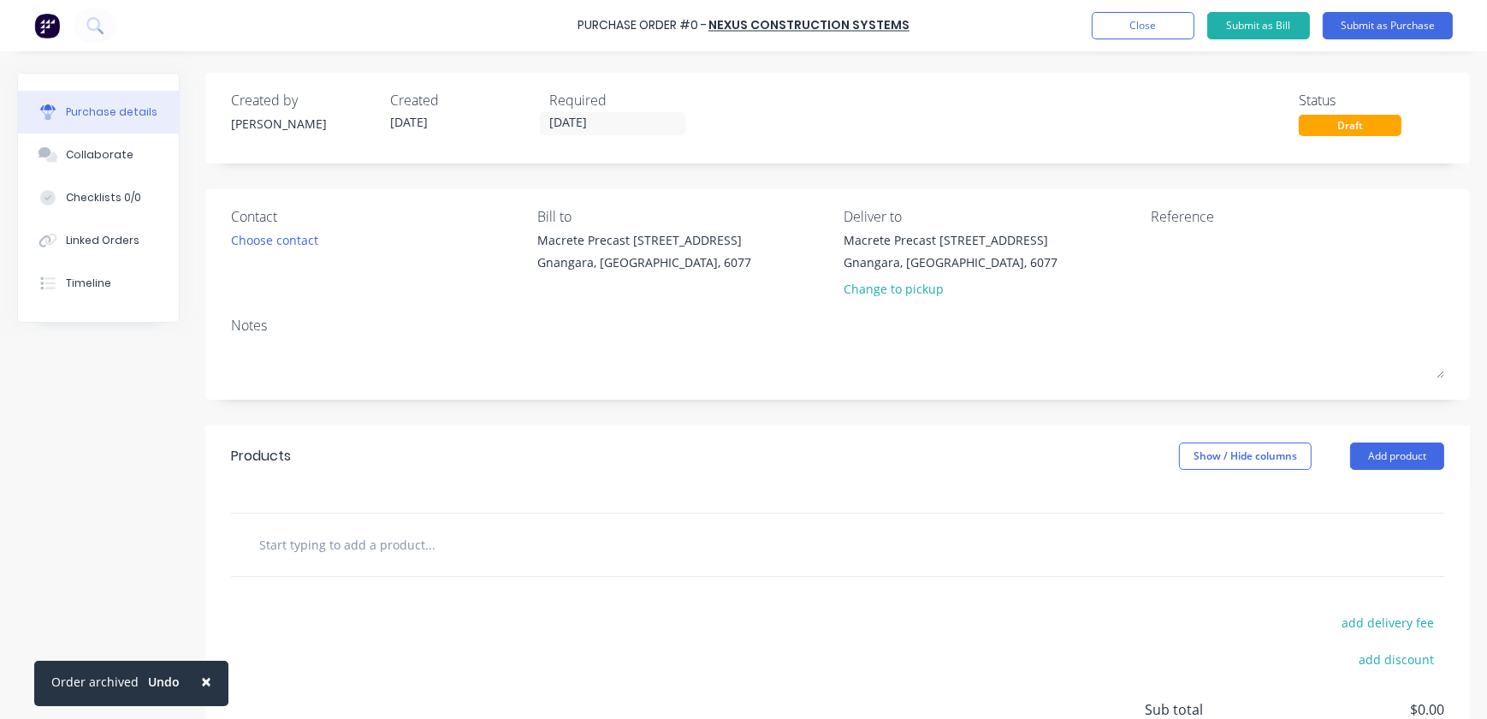
click at [94, 113] on div "Purchase details" at bounding box center [112, 111] width 92 height 15
click at [1153, 15] on button "Close" at bounding box center [1143, 25] width 103 height 27
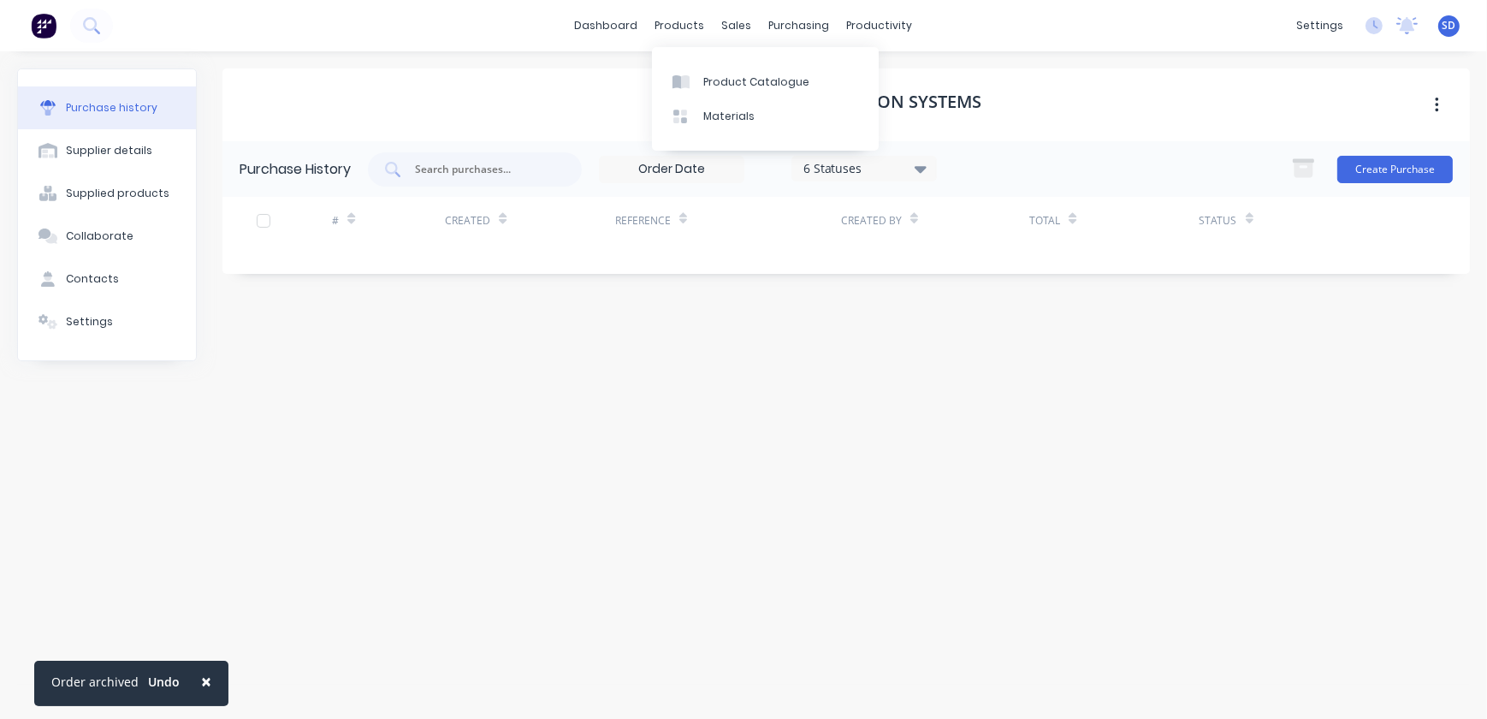
click at [678, 28] on div "products" at bounding box center [680, 26] width 67 height 26
click at [725, 82] on div "Product Catalogue" at bounding box center [756, 81] width 106 height 15
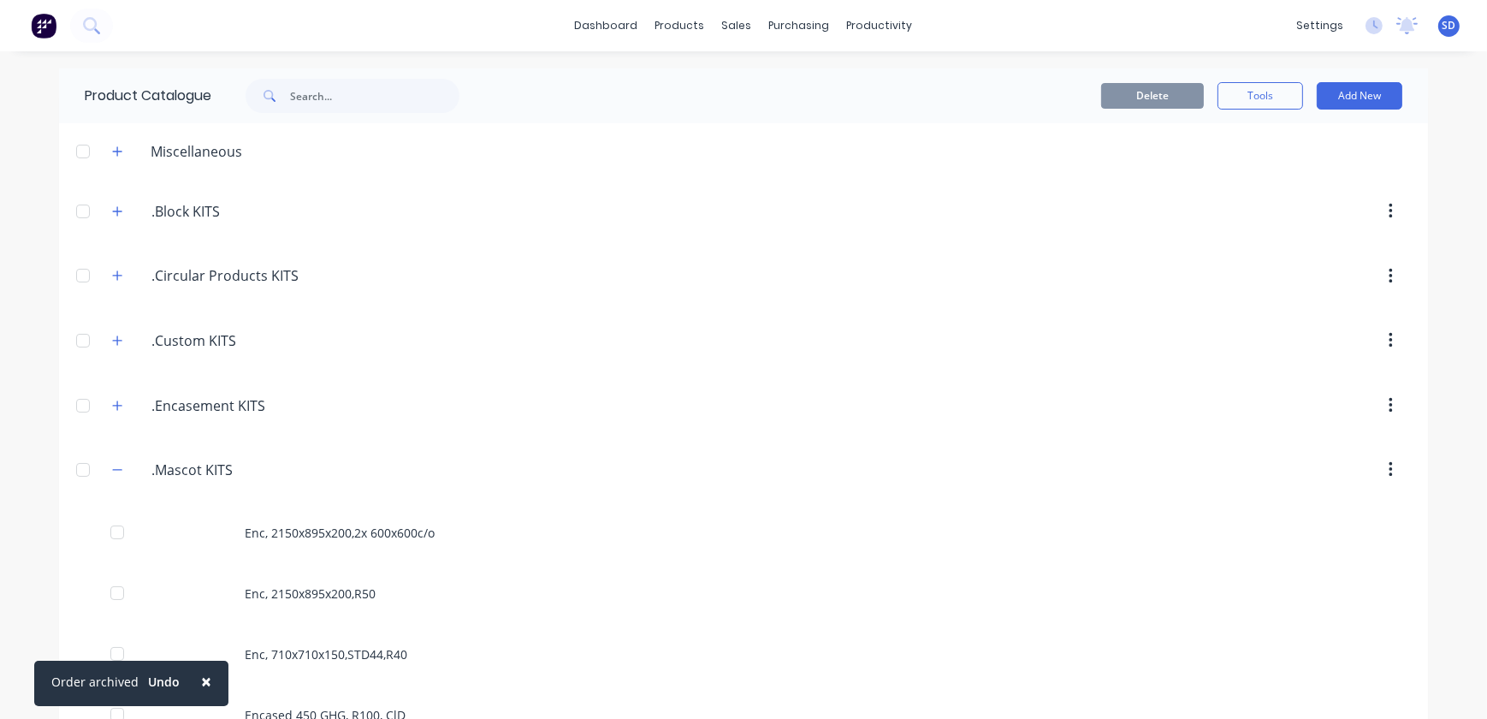
click at [114, 470] on icon "button" at bounding box center [117, 470] width 10 height 12
